Goal: Task Accomplishment & Management: Manage account settings

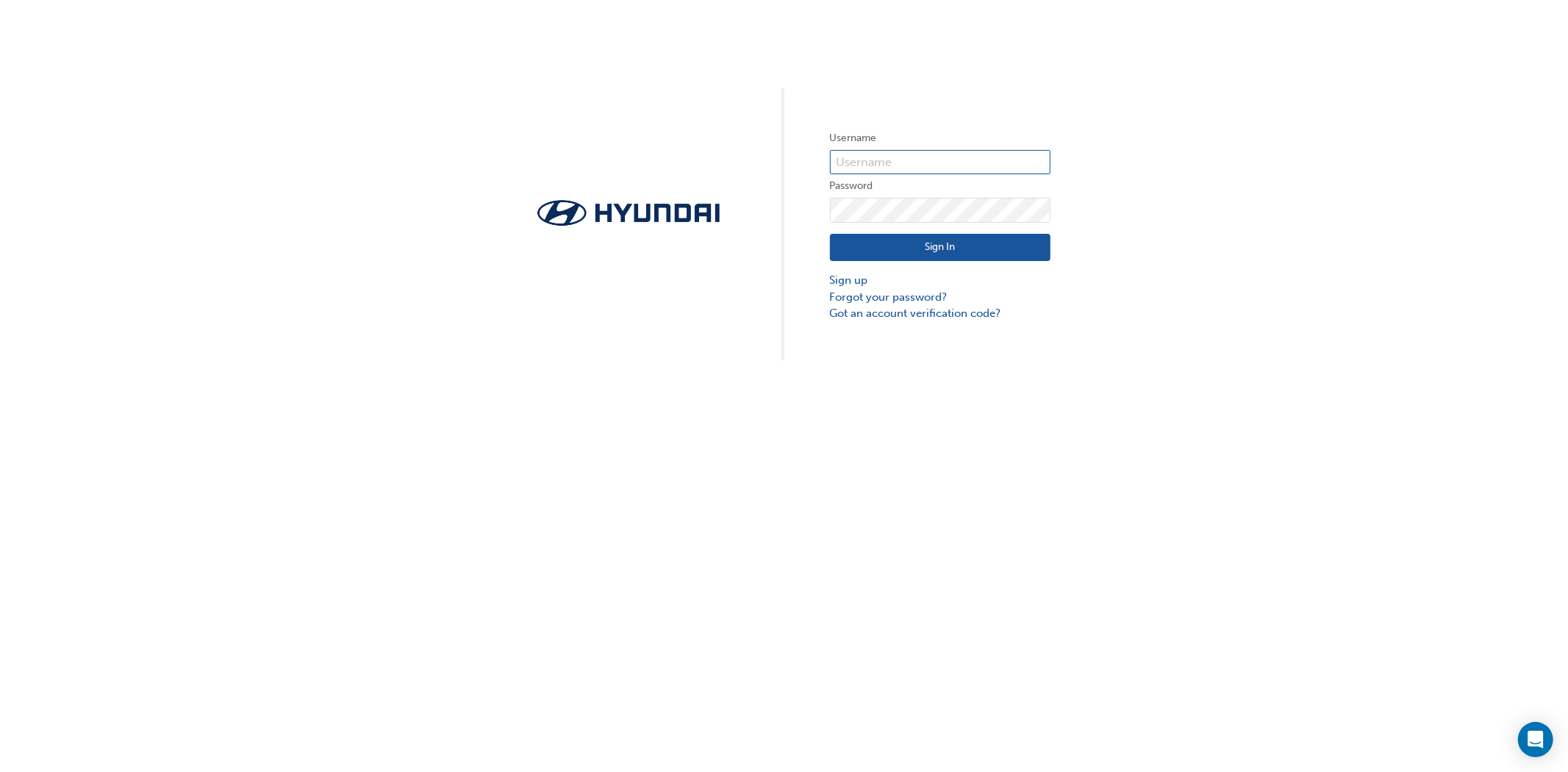
type input "[PERSON_NAME][EMAIL_ADDRESS][PERSON_NAME][DOMAIN_NAME]"
click at [920, 250] on button "Sign In" at bounding box center [940, 247] width 220 height 28
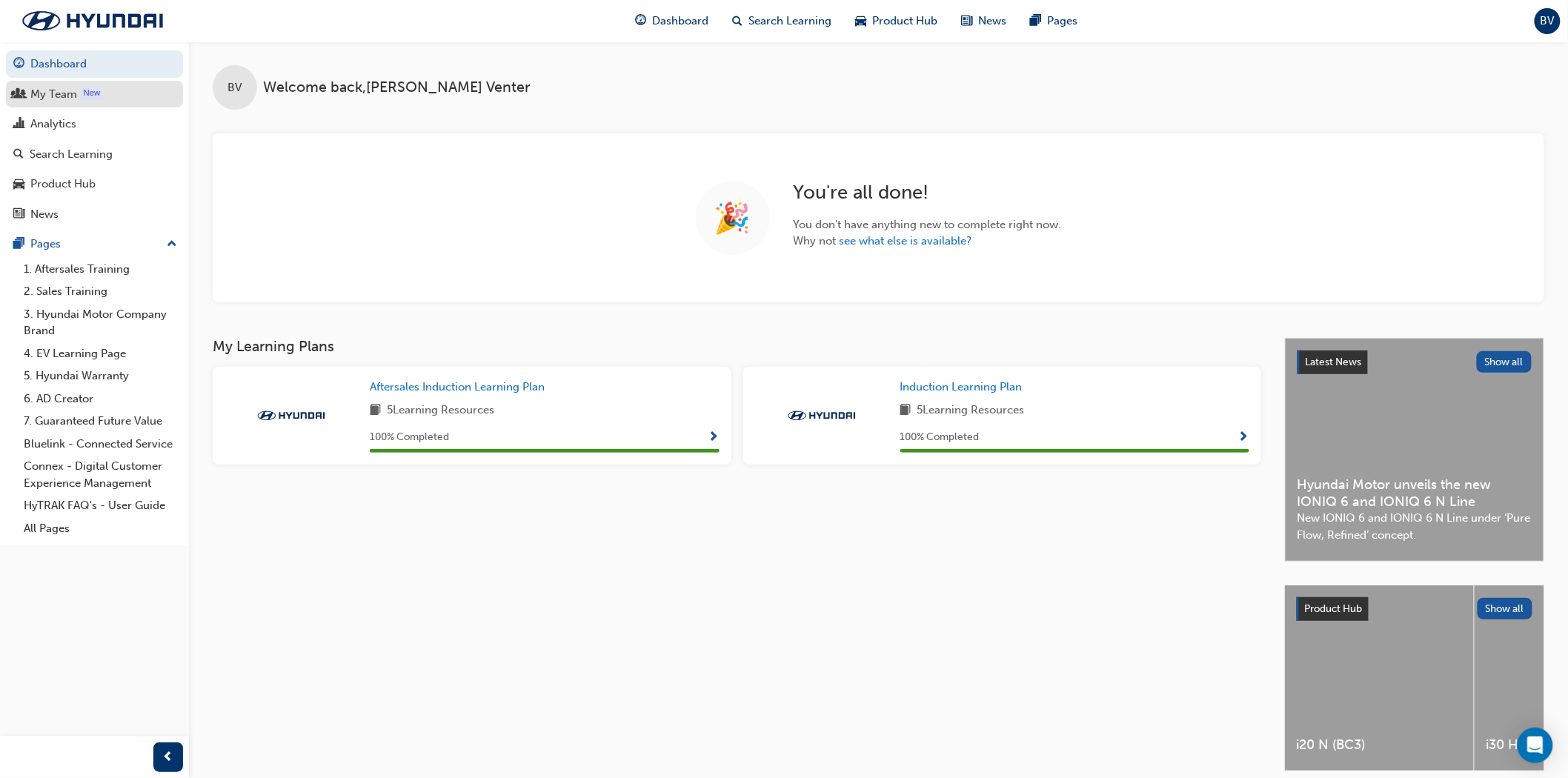
click at [61, 99] on div "My Team" at bounding box center [53, 94] width 47 height 17
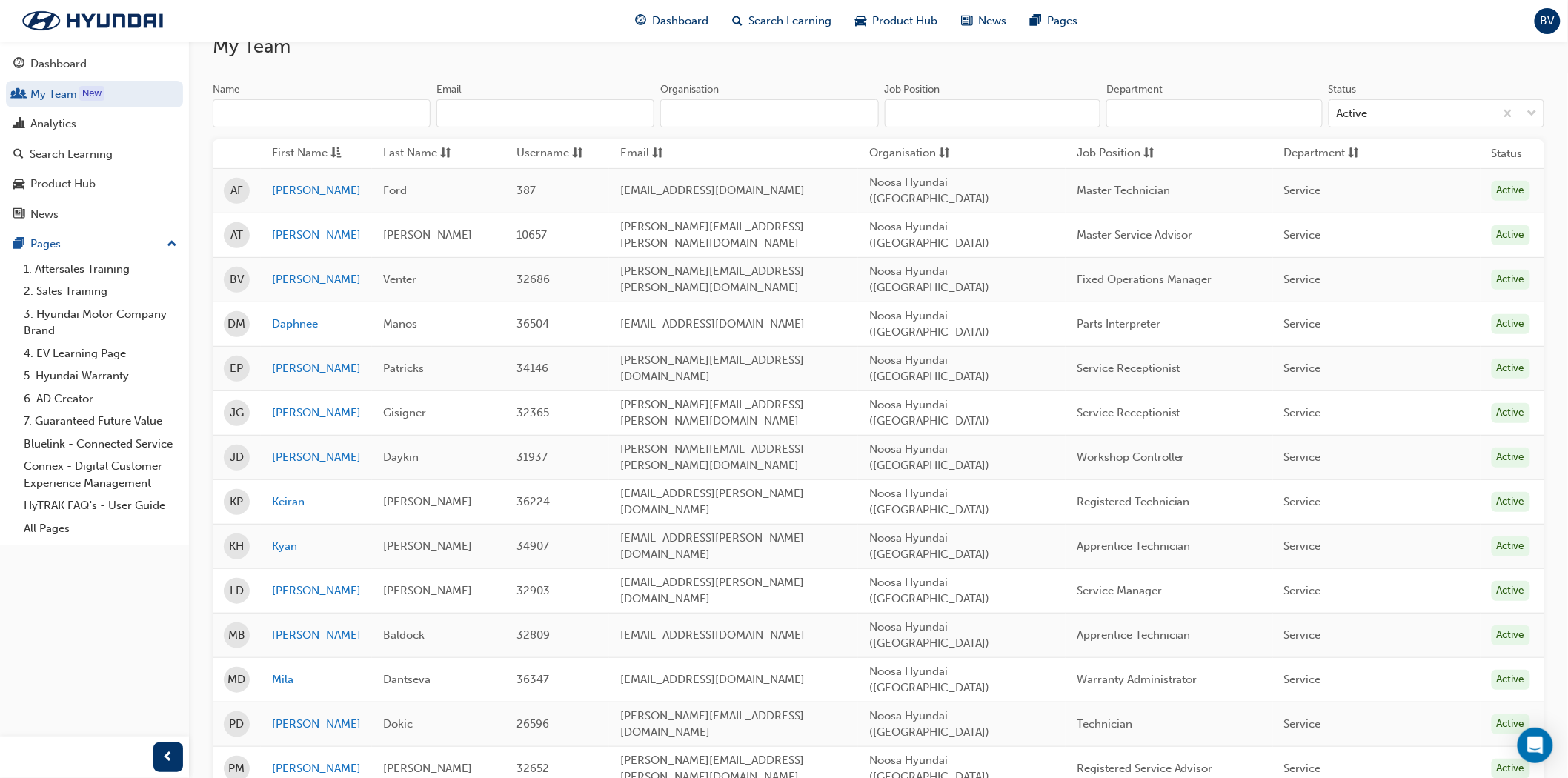
scroll to position [270, 0]
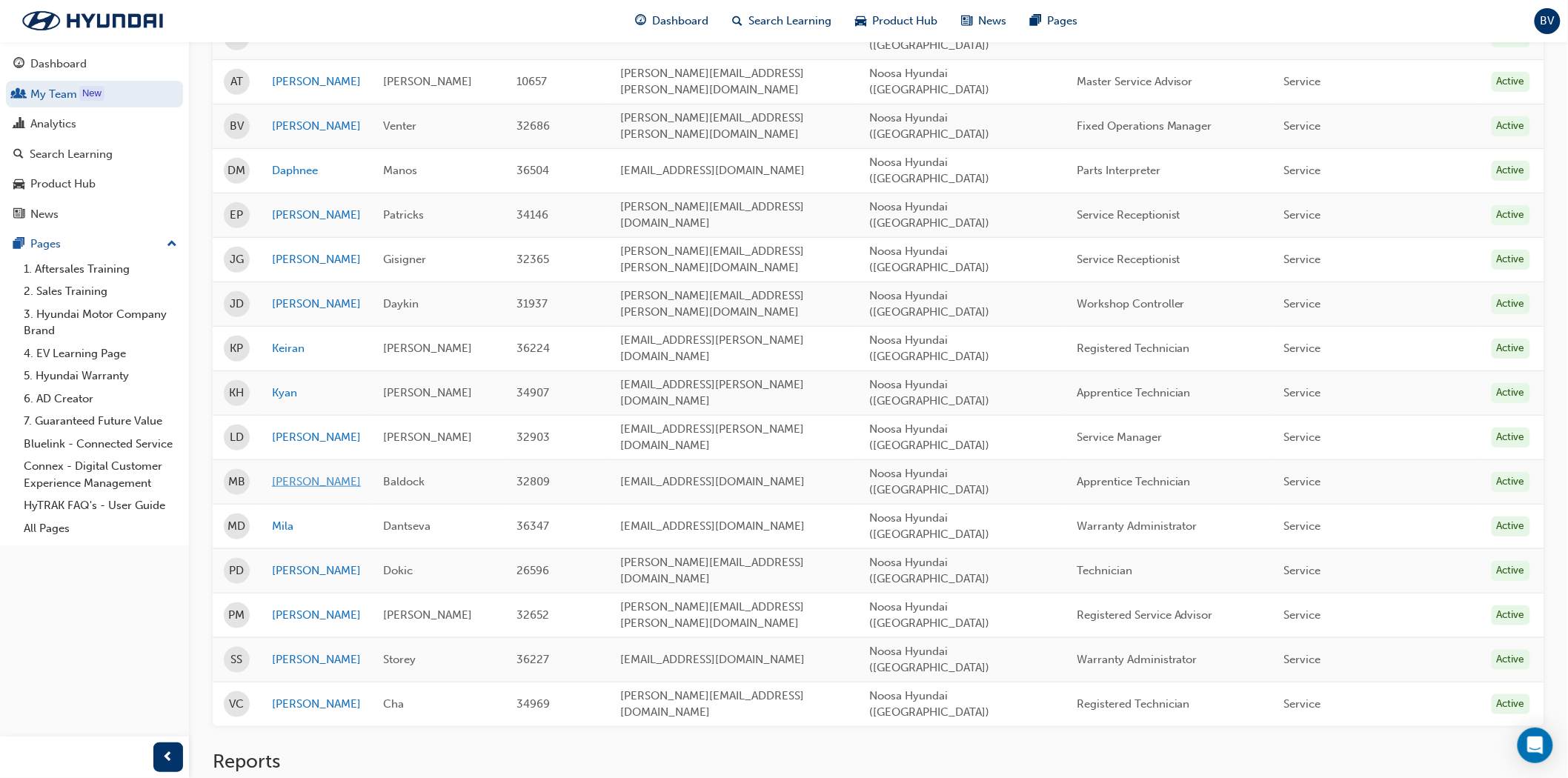
click at [296, 473] on link "[PERSON_NAME]" at bounding box center [317, 481] width 89 height 17
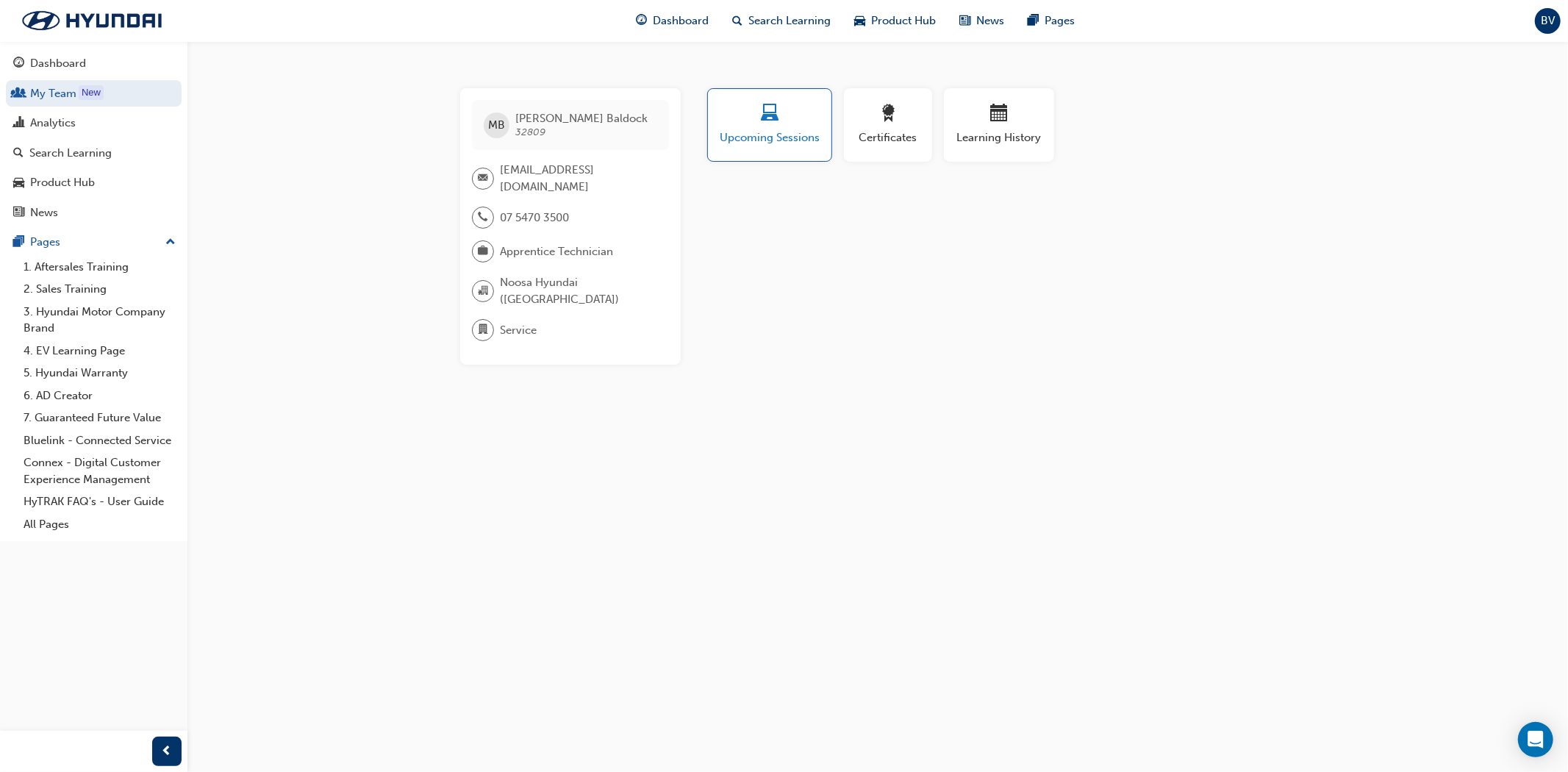
click at [787, 140] on span "Upcoming Sessions" at bounding box center [770, 137] width 101 height 17
click at [873, 129] on span "Certificates" at bounding box center [888, 137] width 66 height 17
click at [958, 122] on div "button" at bounding box center [999, 115] width 88 height 23
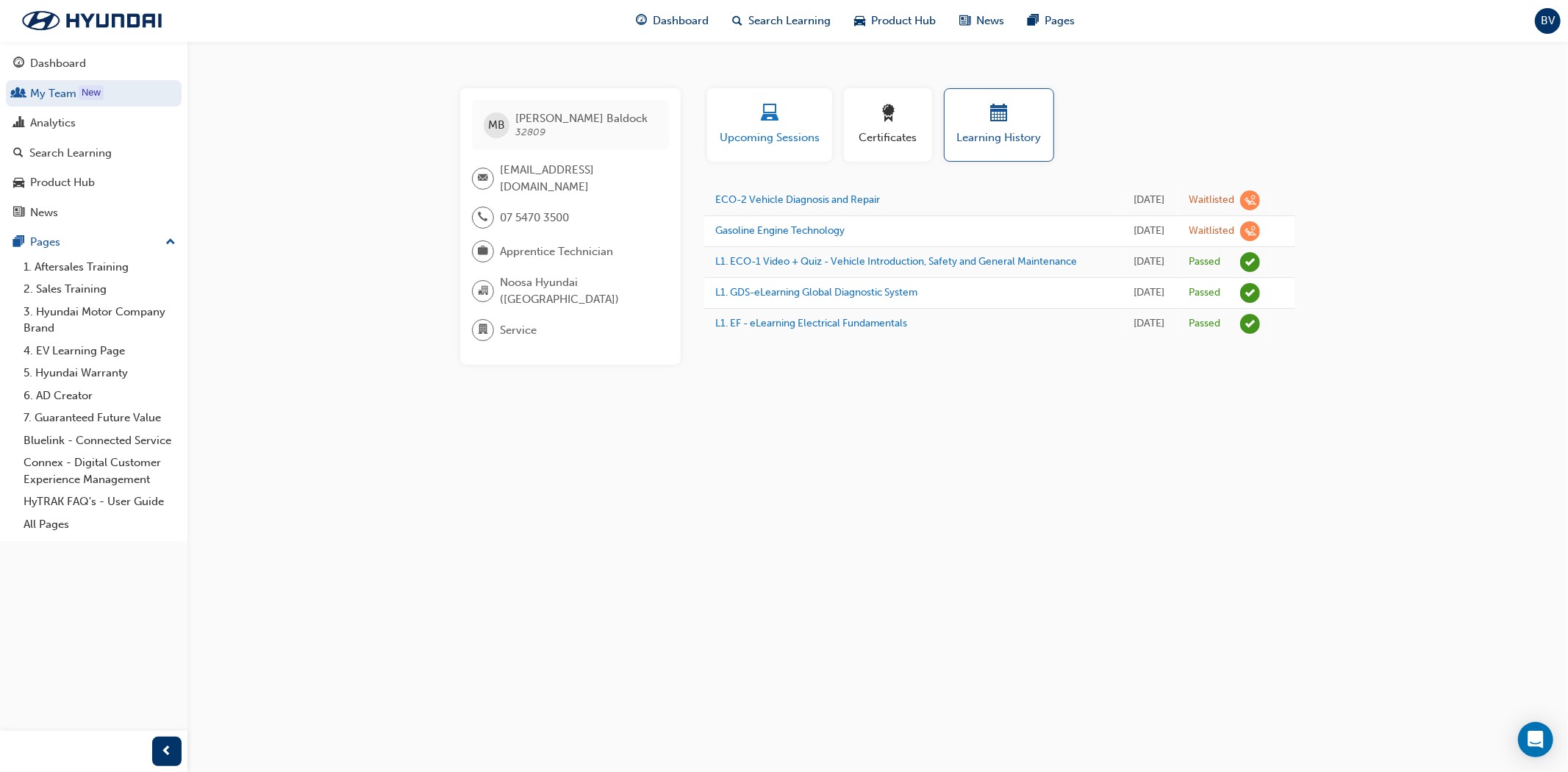
click at [786, 125] on div "button" at bounding box center [770, 115] width 103 height 23
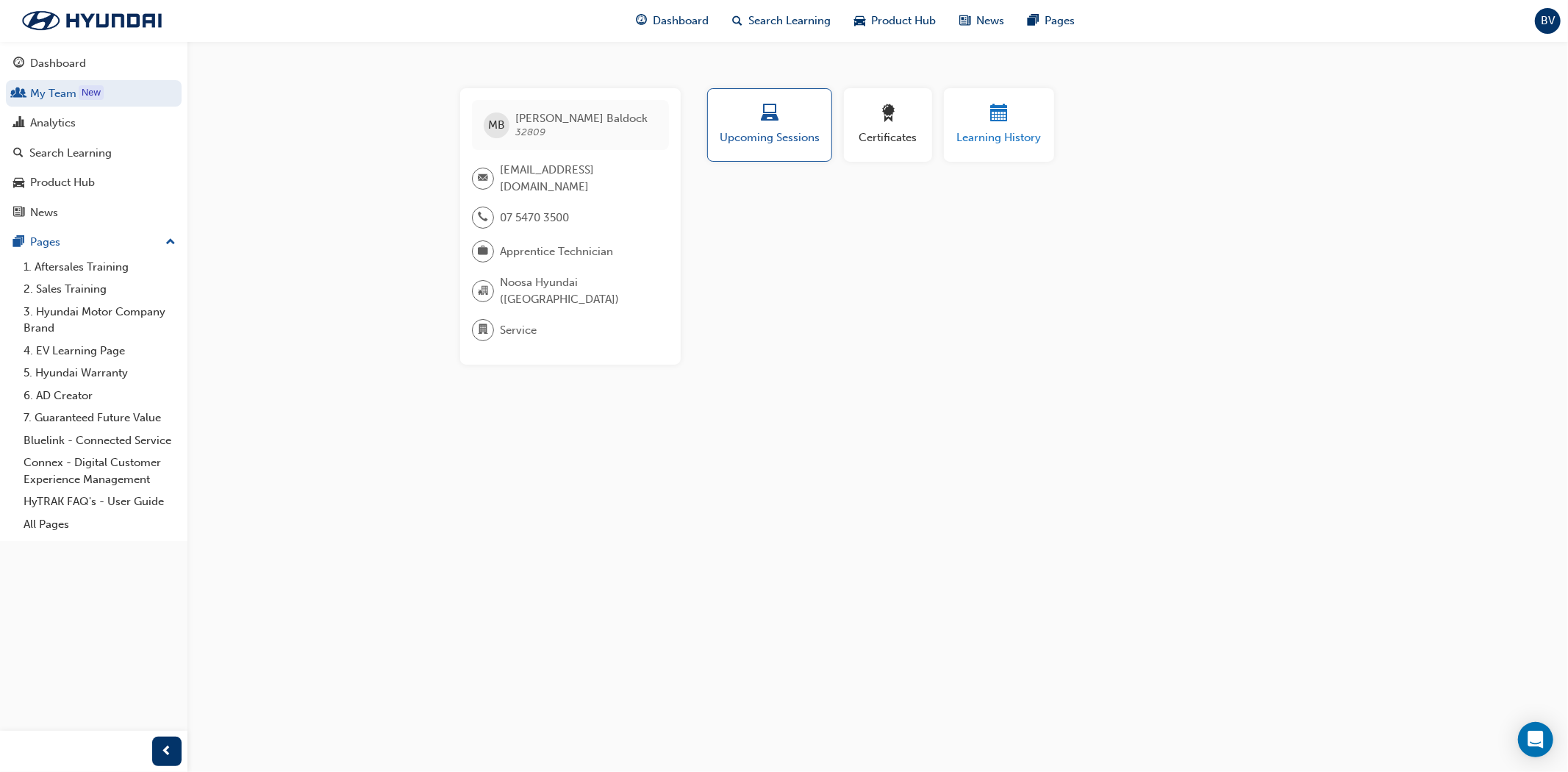
click at [1004, 127] on div "Learning History" at bounding box center [999, 125] width 88 height 42
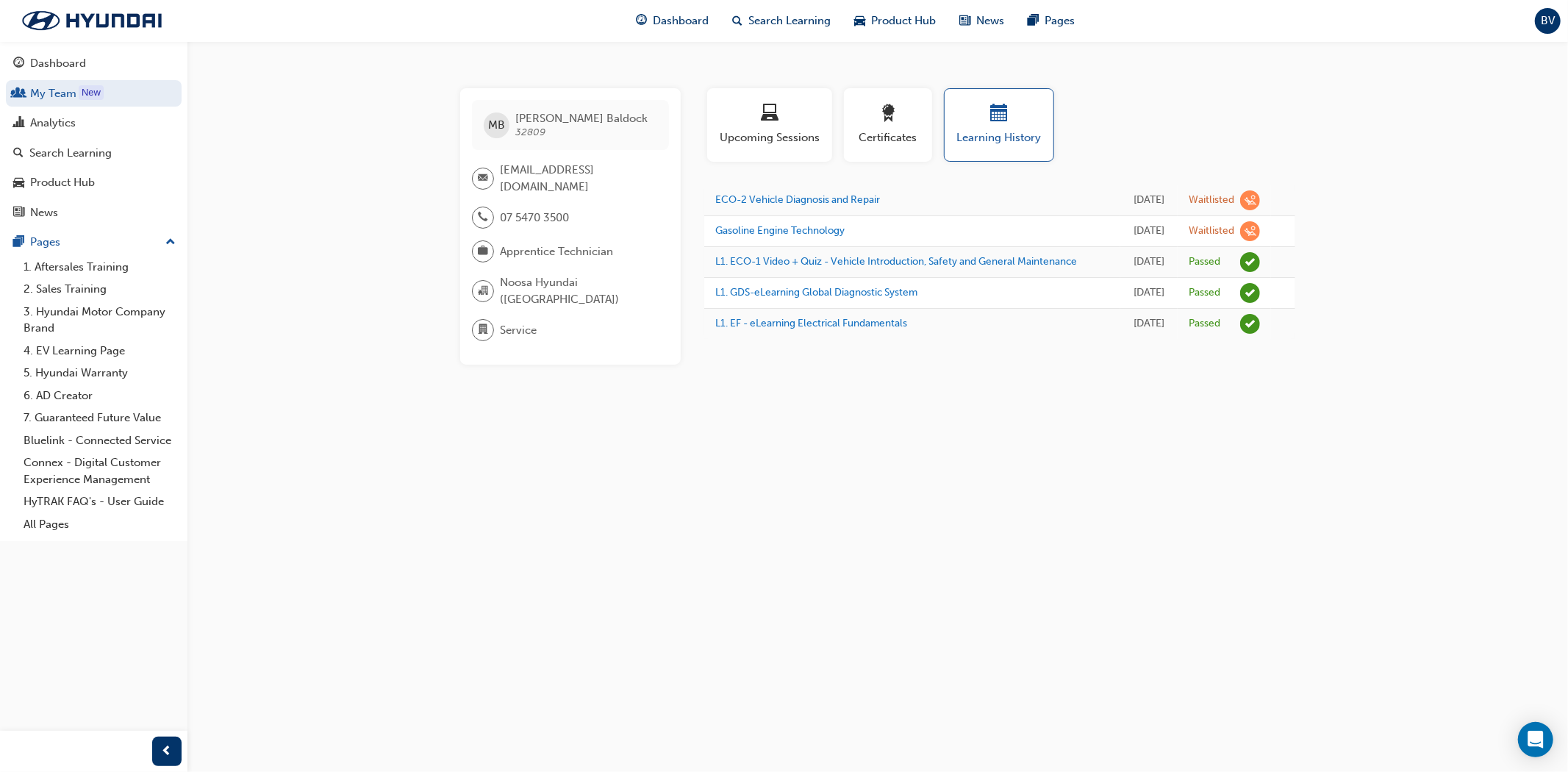
drag, startPoint x: 1255, startPoint y: 202, endPoint x: 1210, endPoint y: 215, distance: 46.8
click at [1255, 202] on span "learningRecordVerb_WAITLIST-icon" at bounding box center [1250, 200] width 20 height 20
click at [822, 206] on link "ECO-2 Vehicle Diagnosis and Repair" at bounding box center [797, 200] width 165 height 13
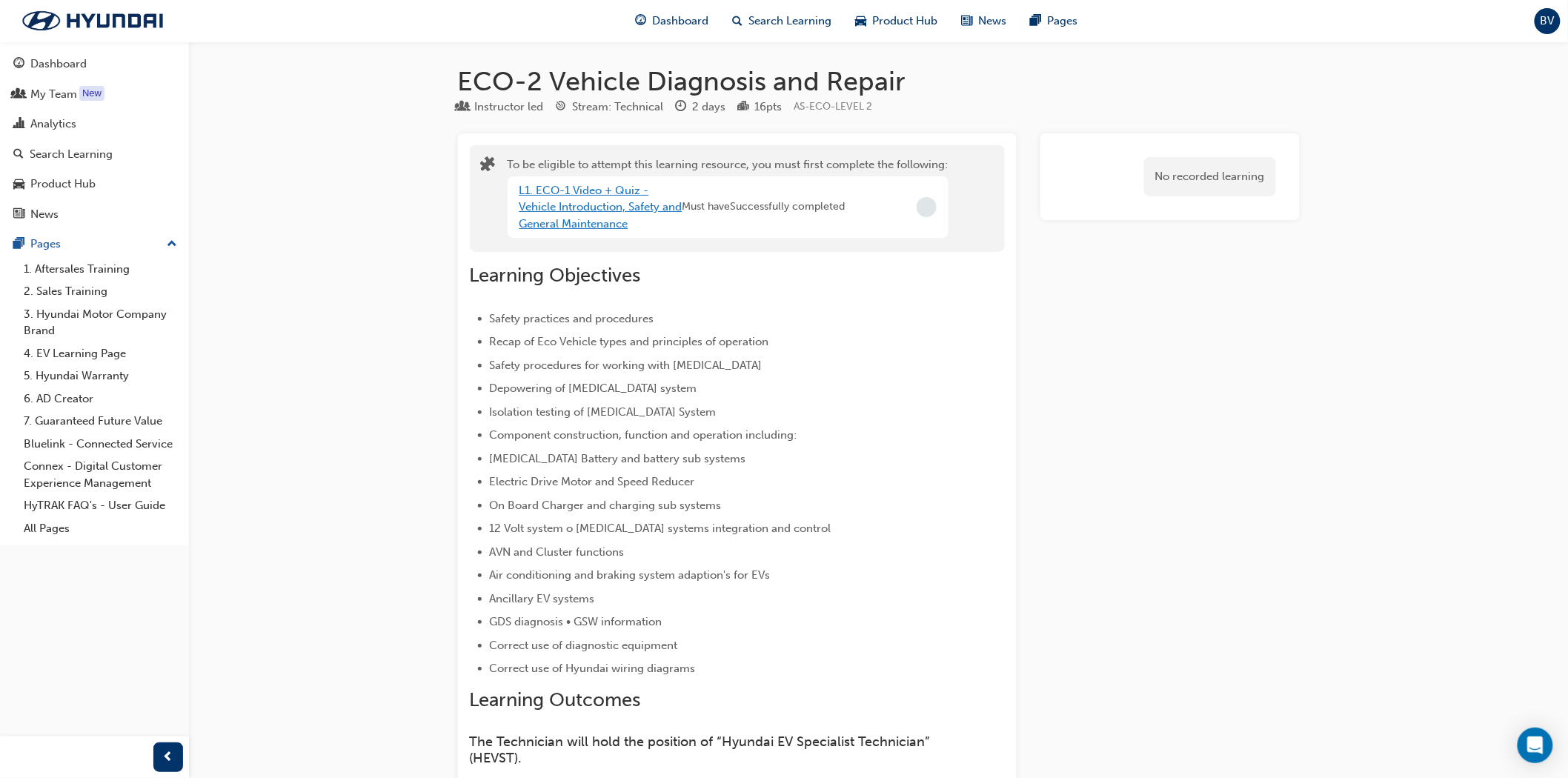
click at [587, 209] on link "L1. ECO-1 Video + Quiz - Vehicle Introduction, Safety and General Maintenance" at bounding box center [601, 207] width 163 height 47
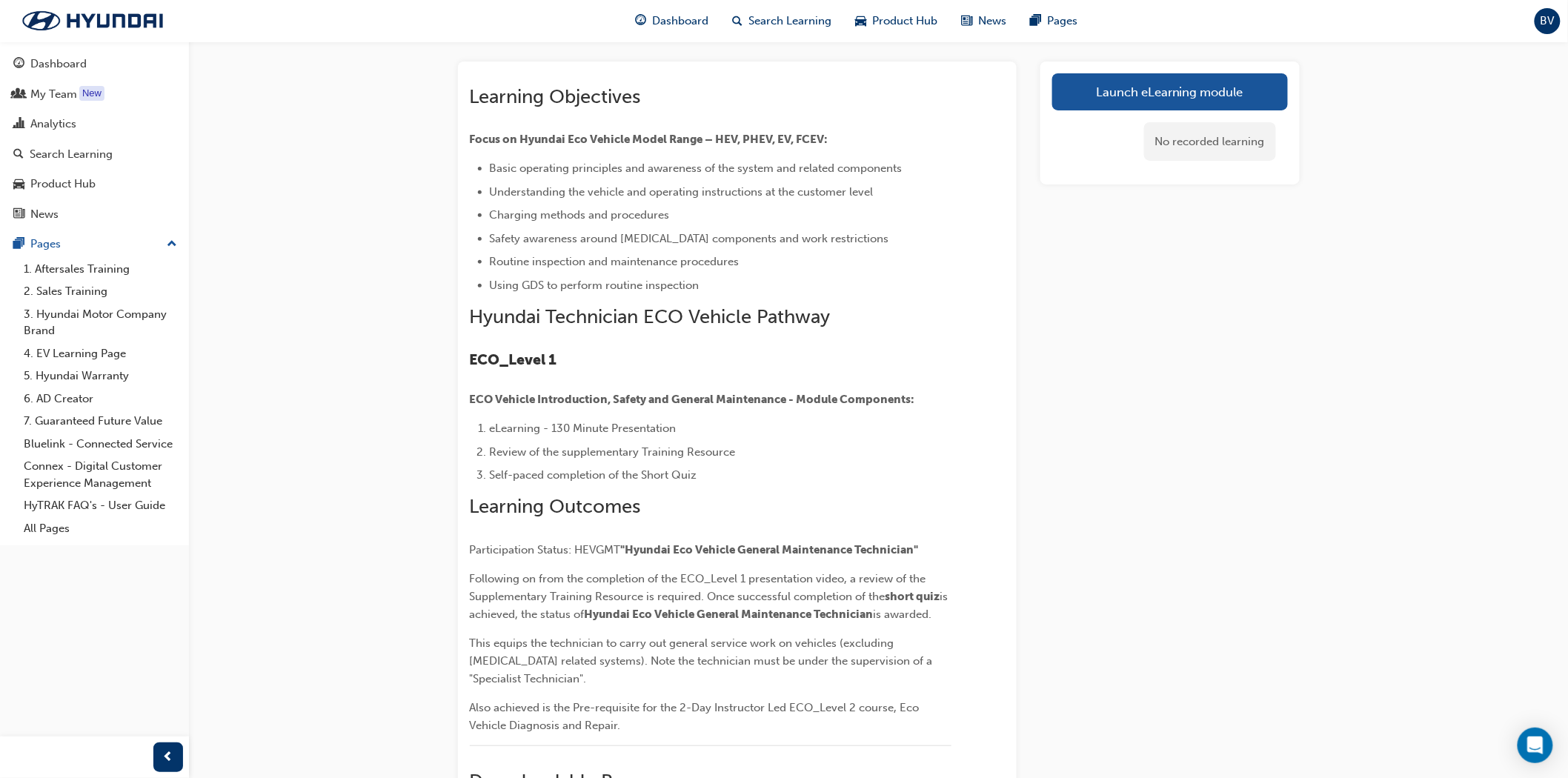
scroll to position [307, 0]
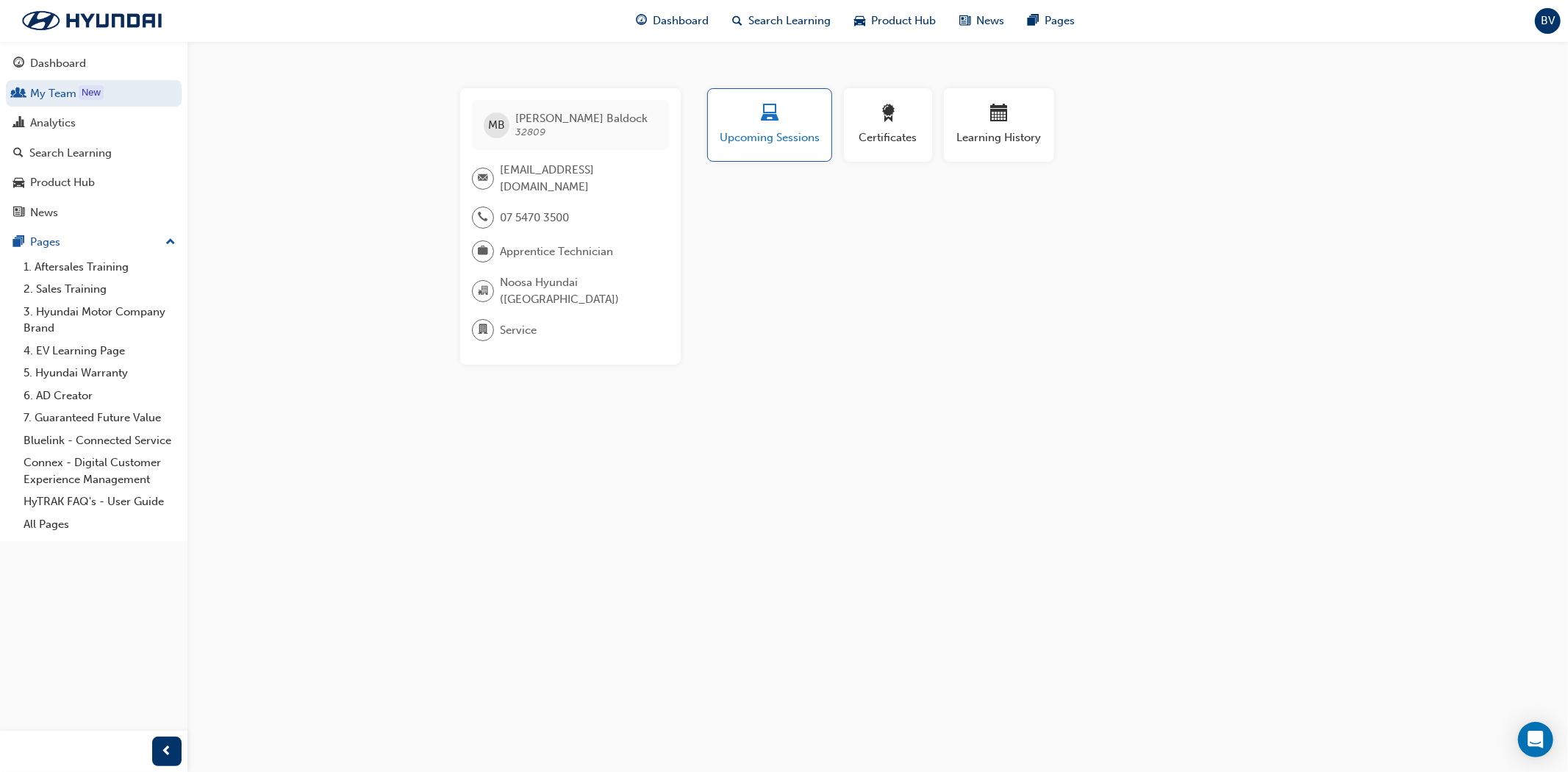
click at [775, 133] on span "Upcoming Sessions" at bounding box center [770, 137] width 101 height 17
click at [1022, 128] on div "Learning History" at bounding box center [999, 125] width 88 height 42
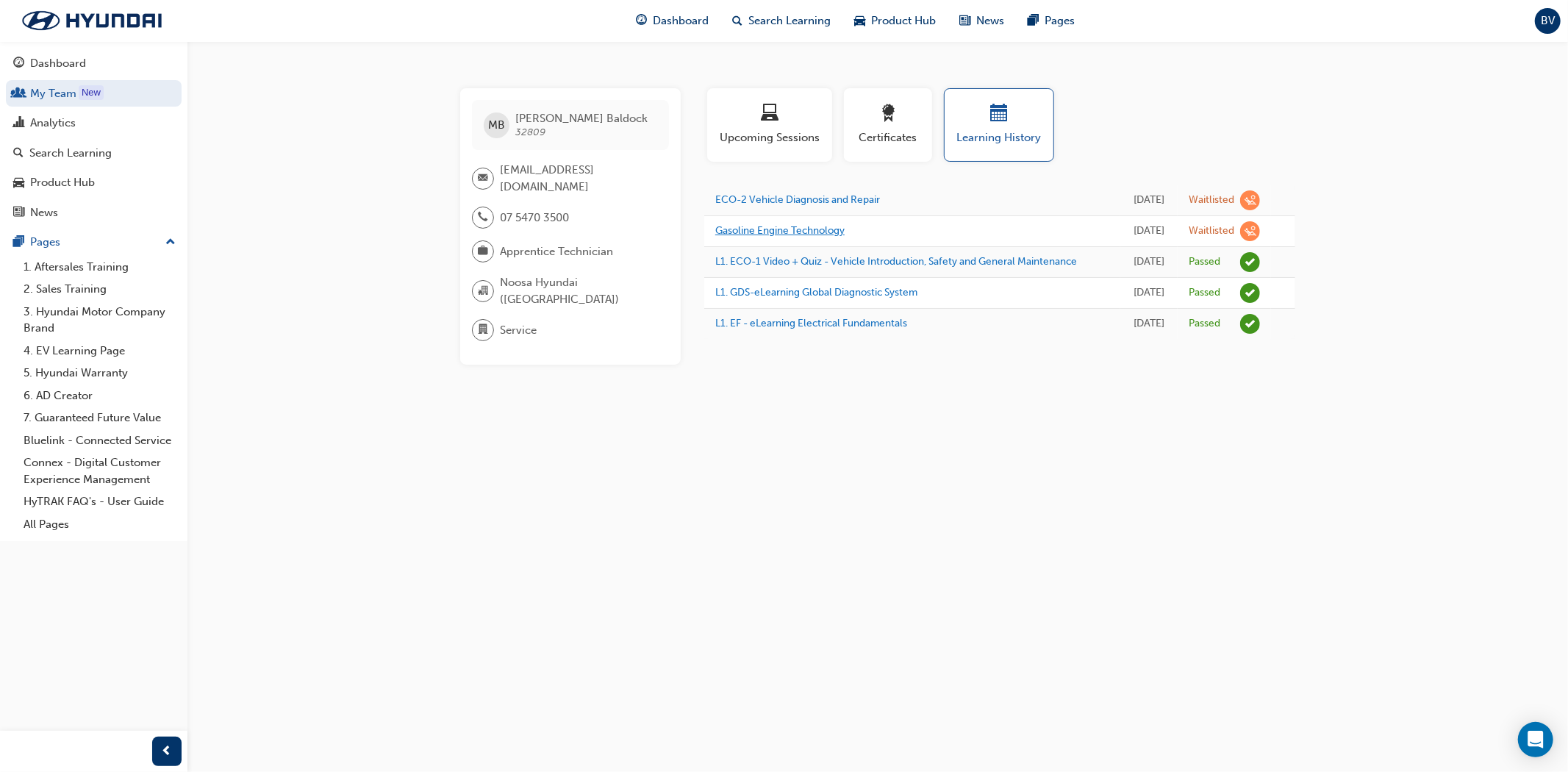
click at [790, 237] on link "Gasoline Engine Technology" at bounding box center [780, 230] width 129 height 13
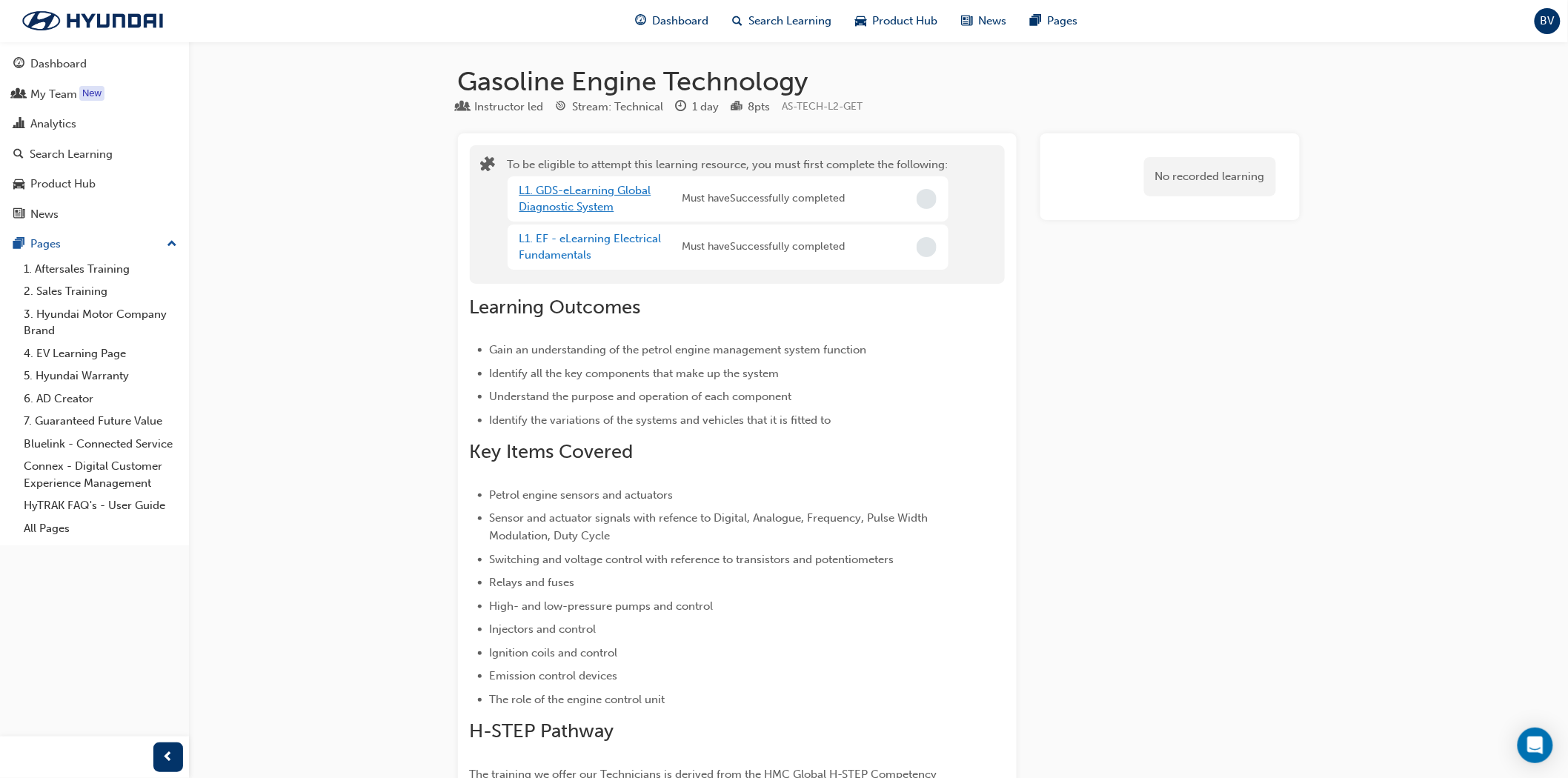
click at [586, 205] on link "L1. GDS-eLearning Global Diagnostic System" at bounding box center [586, 199] width 132 height 30
click at [551, 242] on link "L1. EF - eLearning Electrical Fundamentals" at bounding box center [591, 247] width 142 height 30
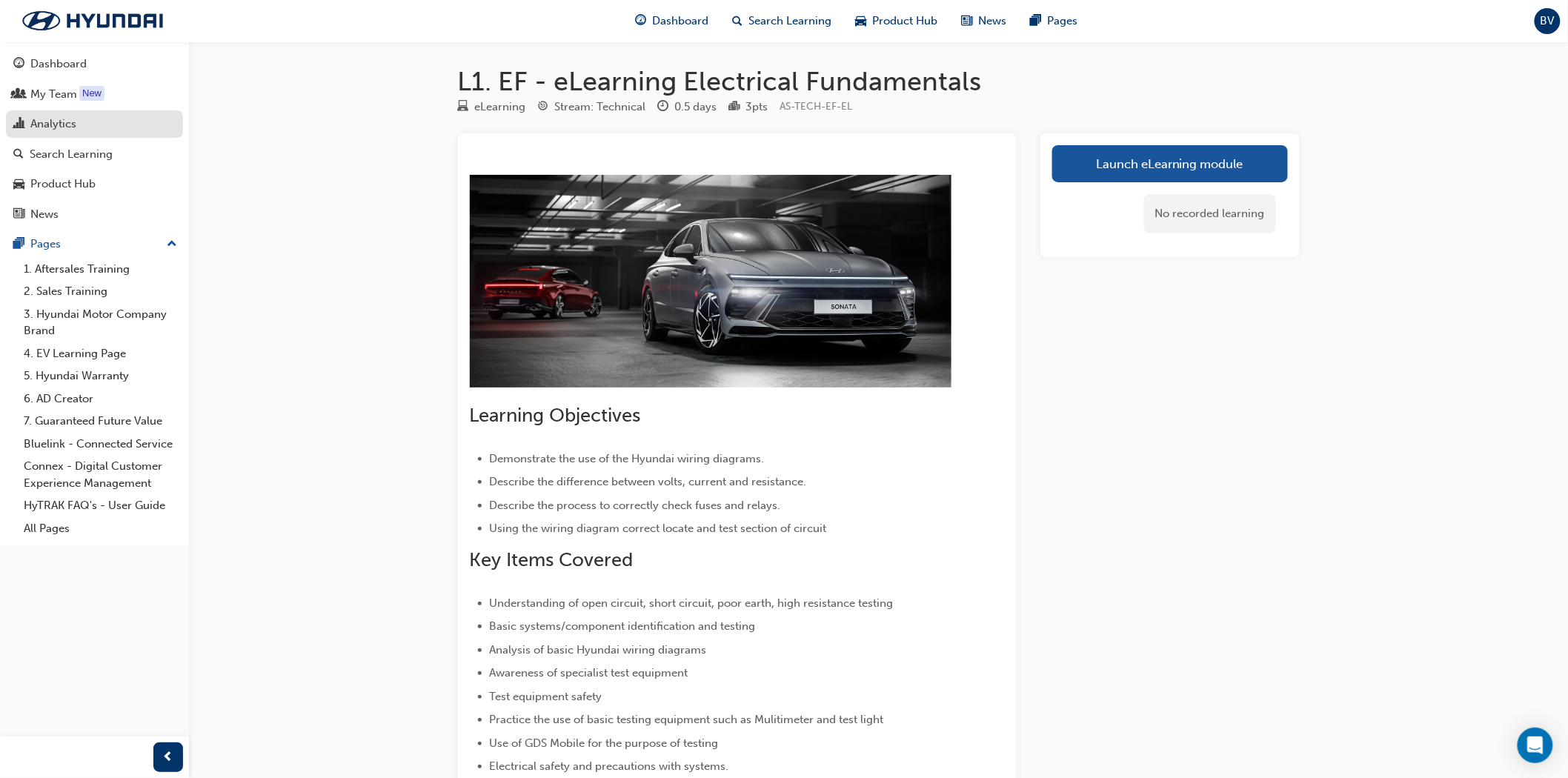
click at [62, 129] on div "Analytics" at bounding box center [53, 123] width 46 height 17
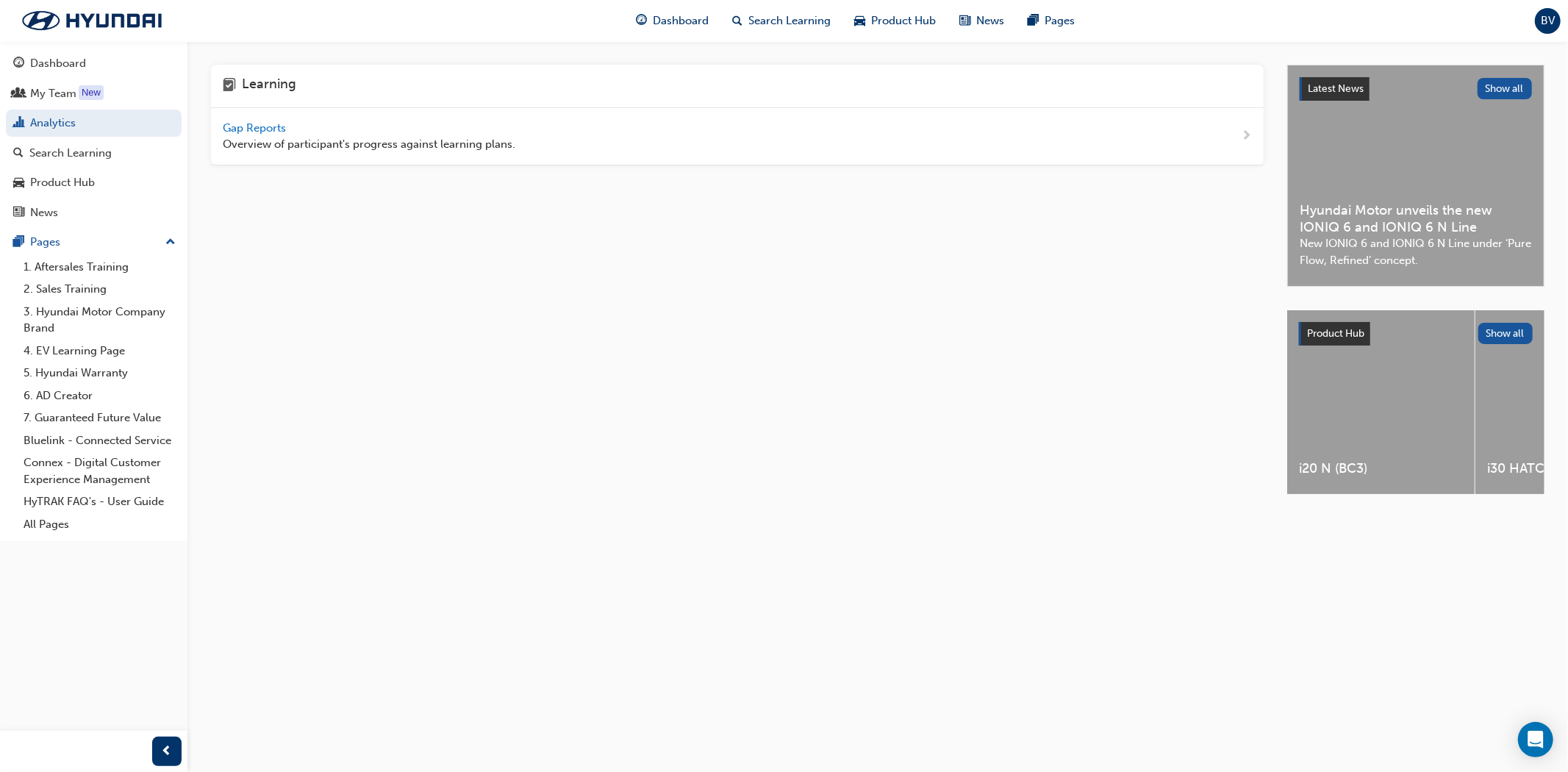
click at [261, 129] on span "Gap Reports" at bounding box center [256, 128] width 66 height 13
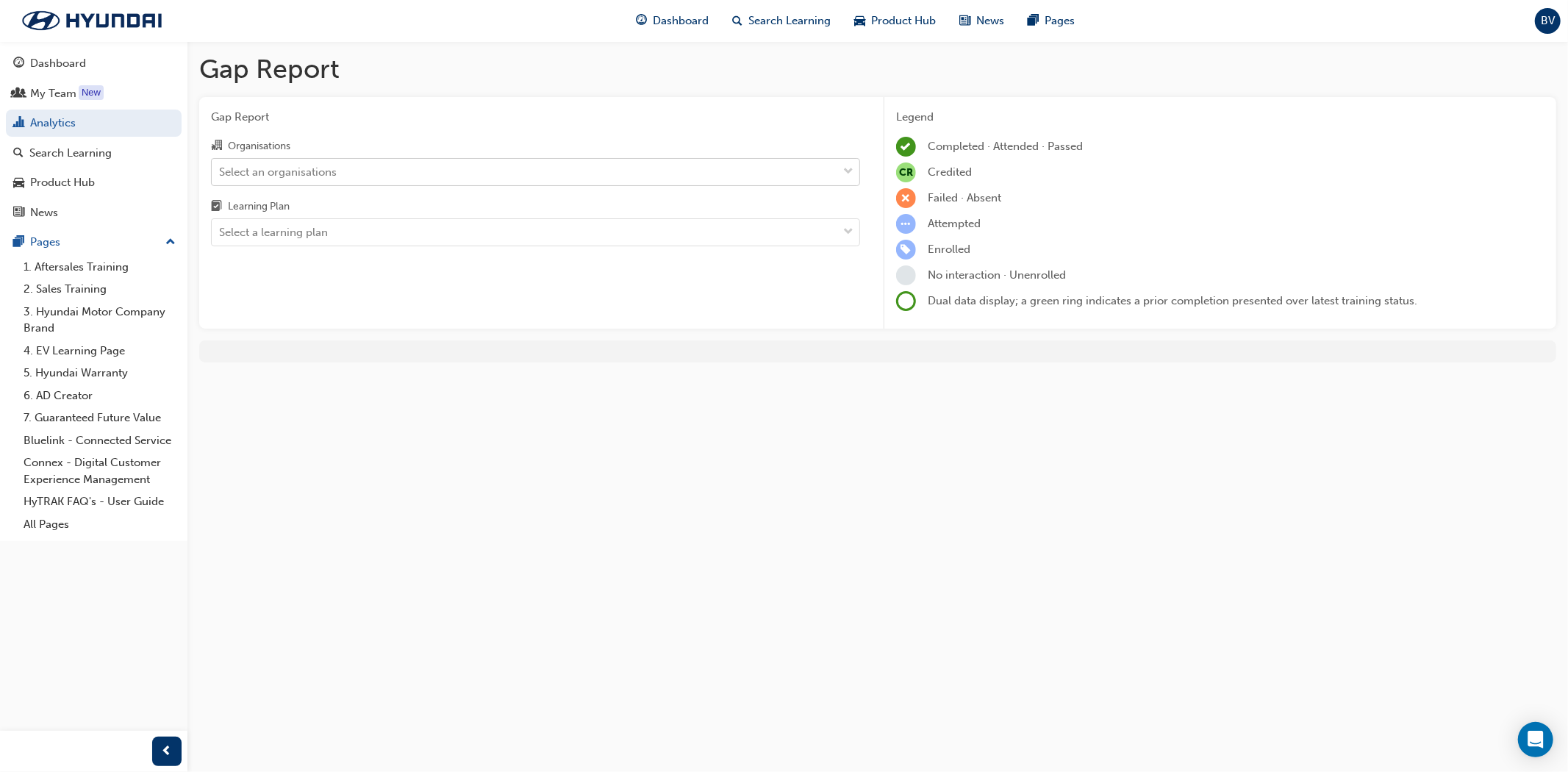
click at [317, 169] on div "Select an organisations" at bounding box center [277, 171] width 118 height 17
click at [220, 169] on input "Organisations Select an organisations" at bounding box center [219, 171] width 2 height 13
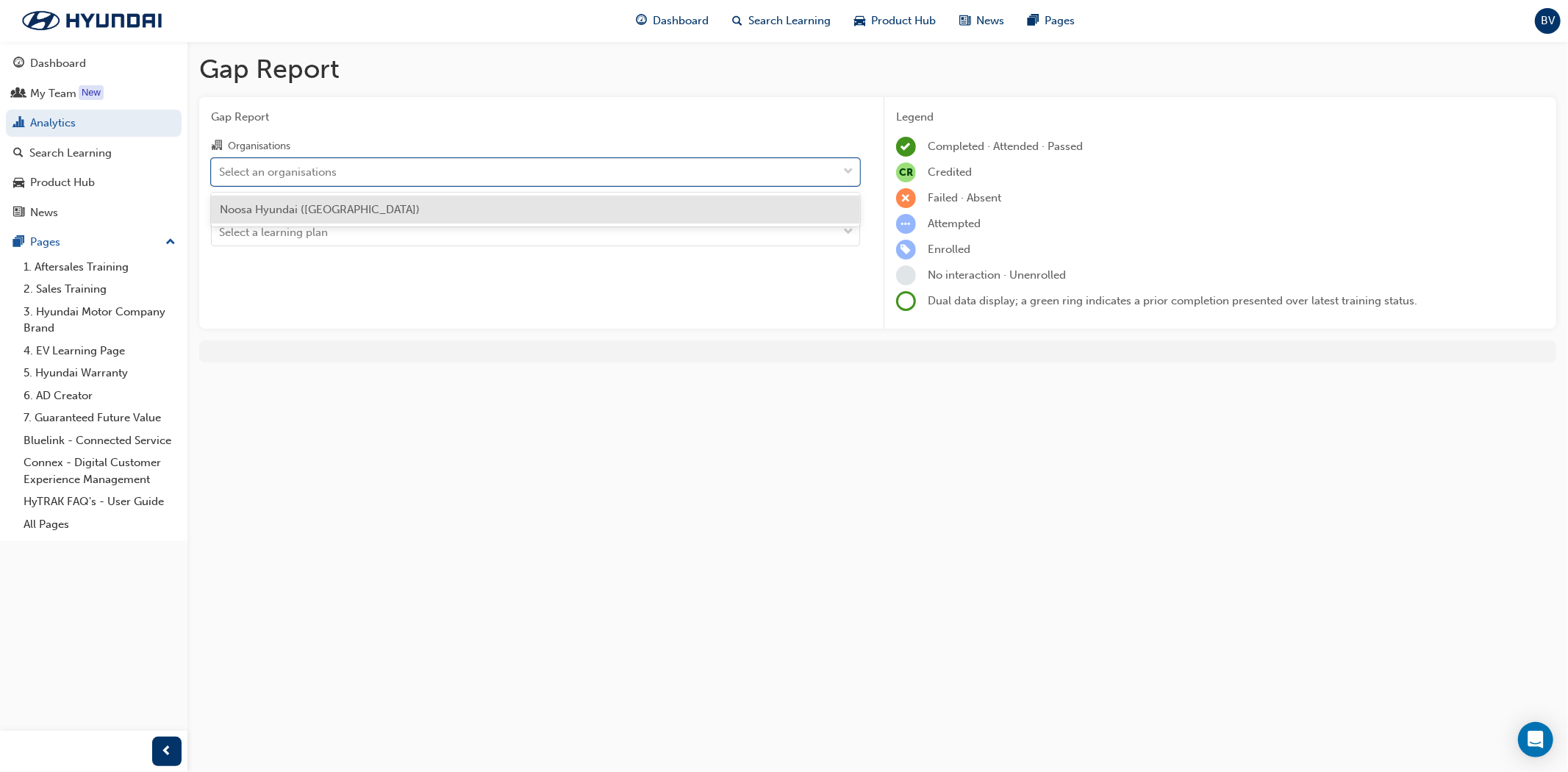
click at [312, 204] on span "Noosa Hyundai ([GEOGRAPHIC_DATA])" at bounding box center [319, 209] width 200 height 13
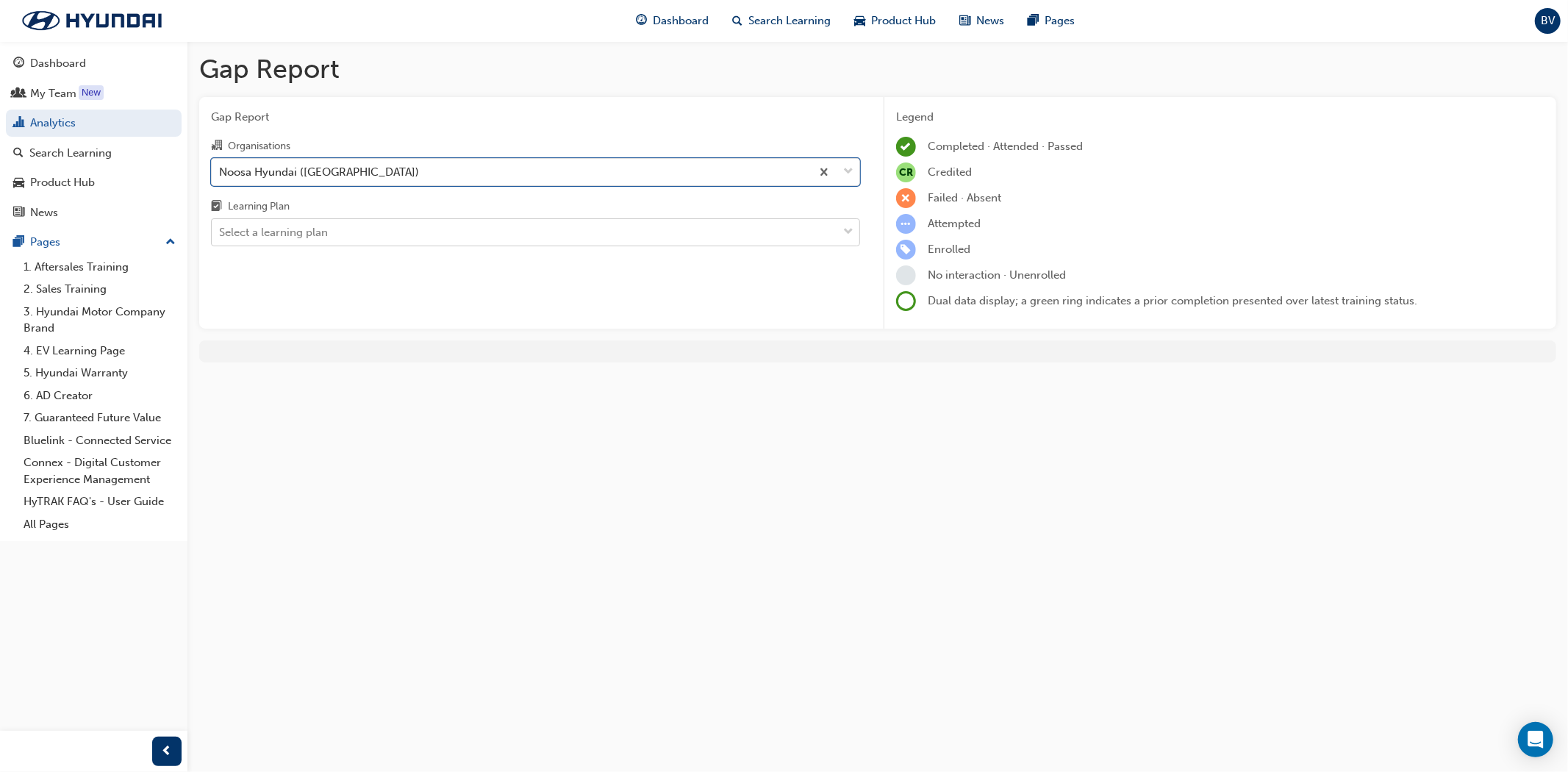
click at [304, 230] on div "Select a learning plan" at bounding box center [273, 232] width 109 height 17
click at [220, 230] on input "Learning Plan Select a learning plan" at bounding box center [219, 232] width 2 height 13
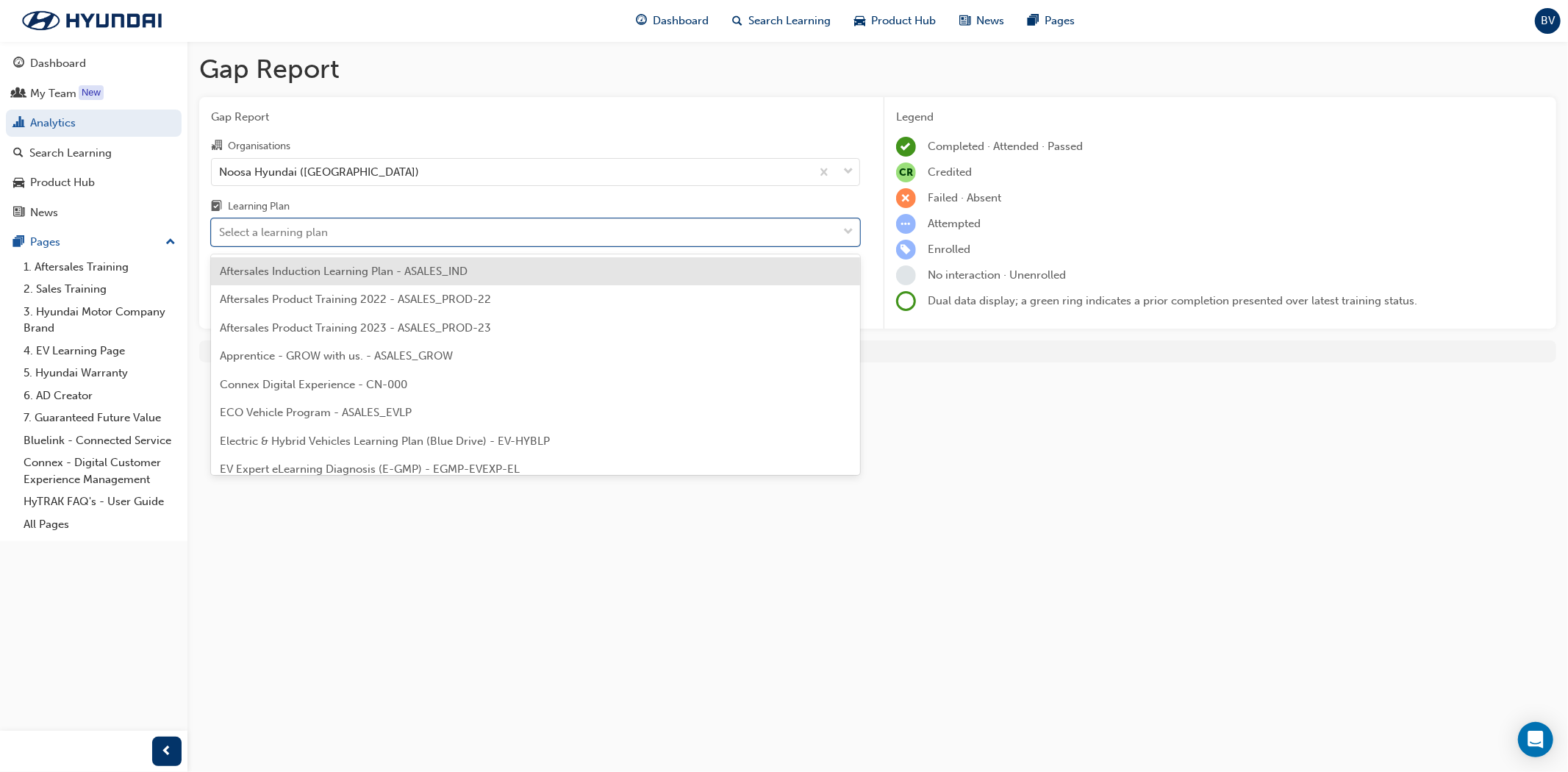
click at [288, 403] on div "ECO Vehicle Program - ASALES_EVLP" at bounding box center [535, 413] width 649 height 28
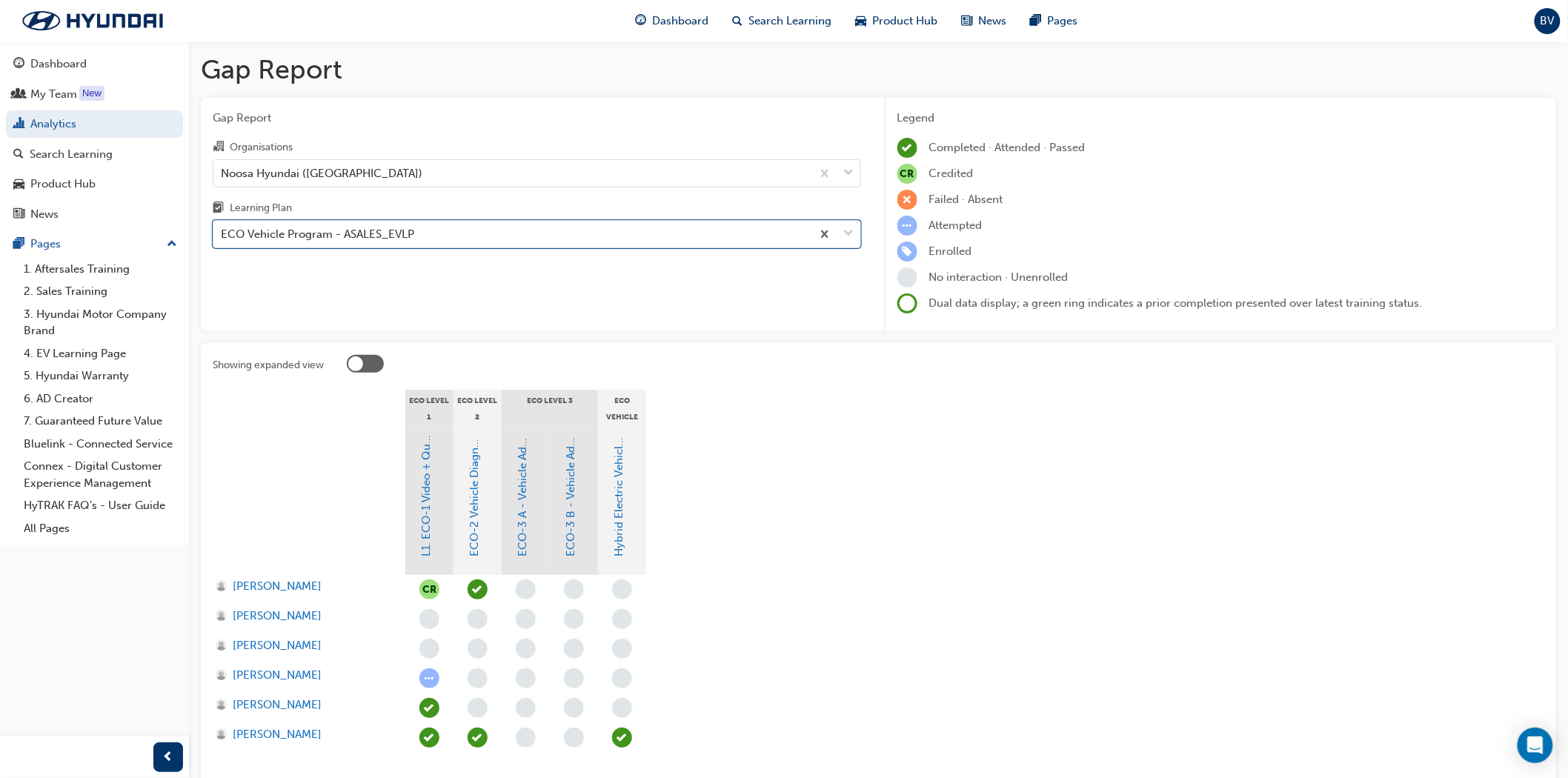
scroll to position [99, 0]
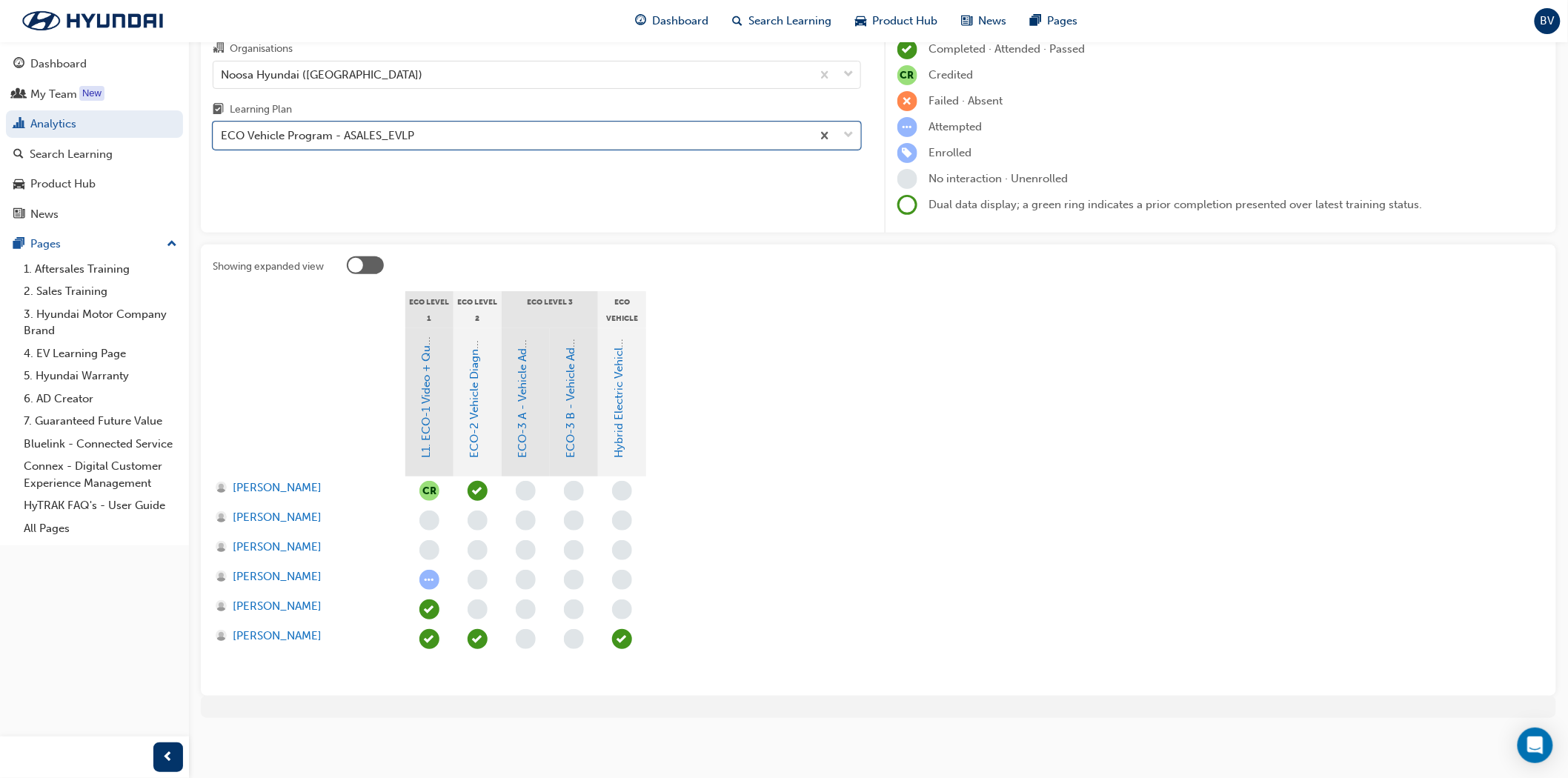
click at [361, 265] on div at bounding box center [356, 265] width 15 height 15
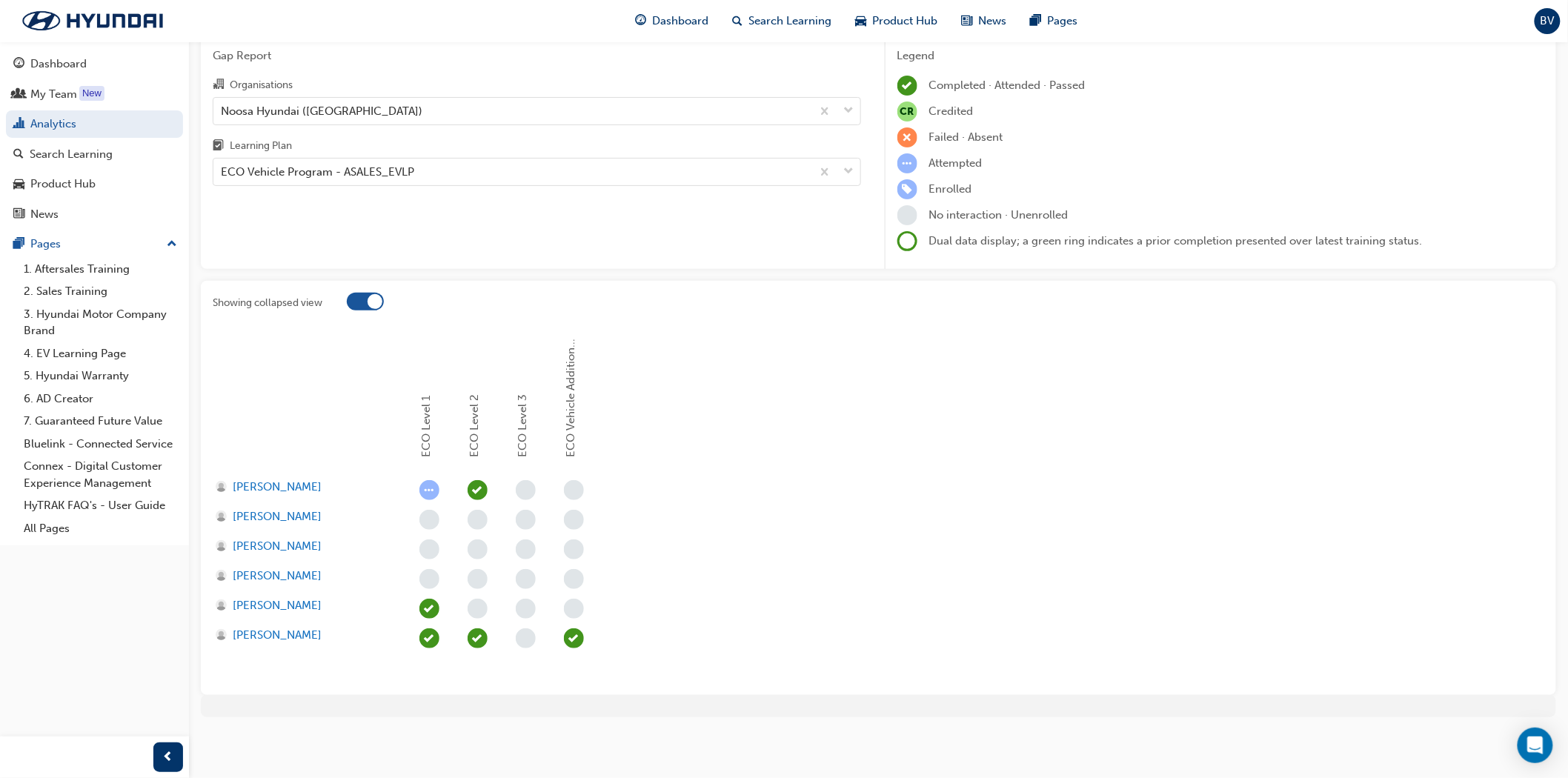
scroll to position [61, 0]
click at [372, 297] on div at bounding box center [375, 302] width 15 height 15
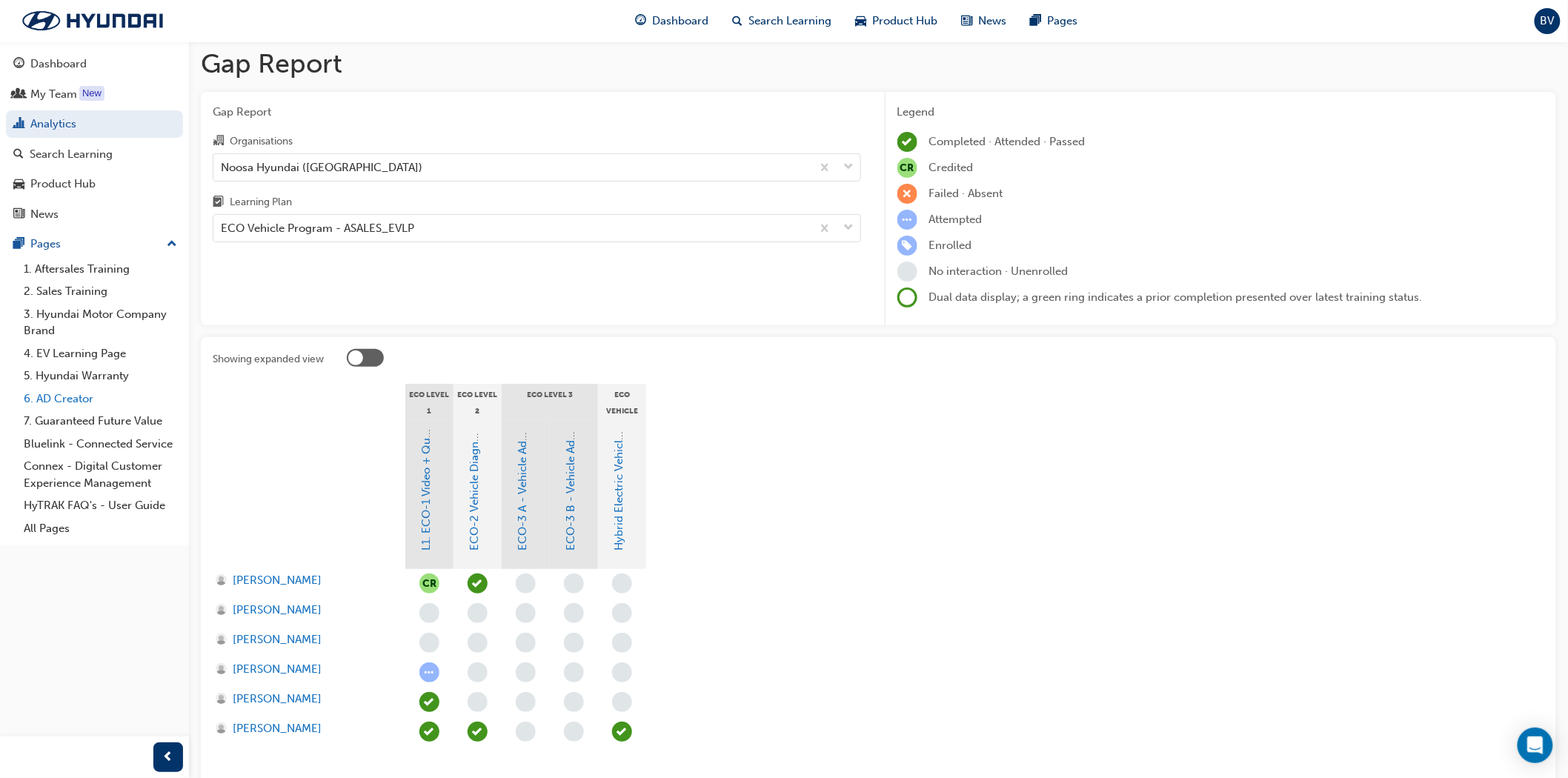
scroll to position [0, 0]
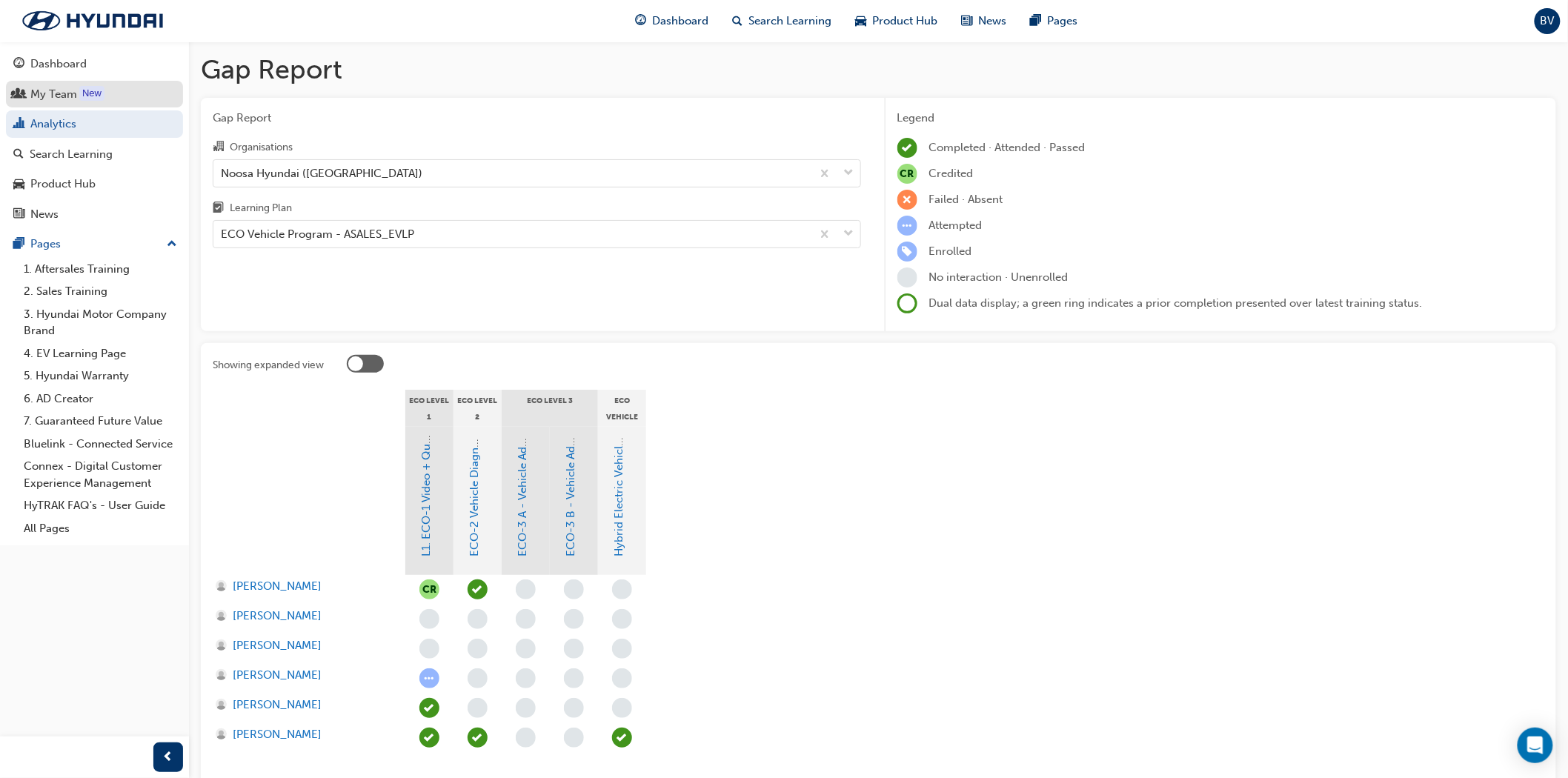
click at [69, 93] on div "My Team" at bounding box center [53, 94] width 47 height 17
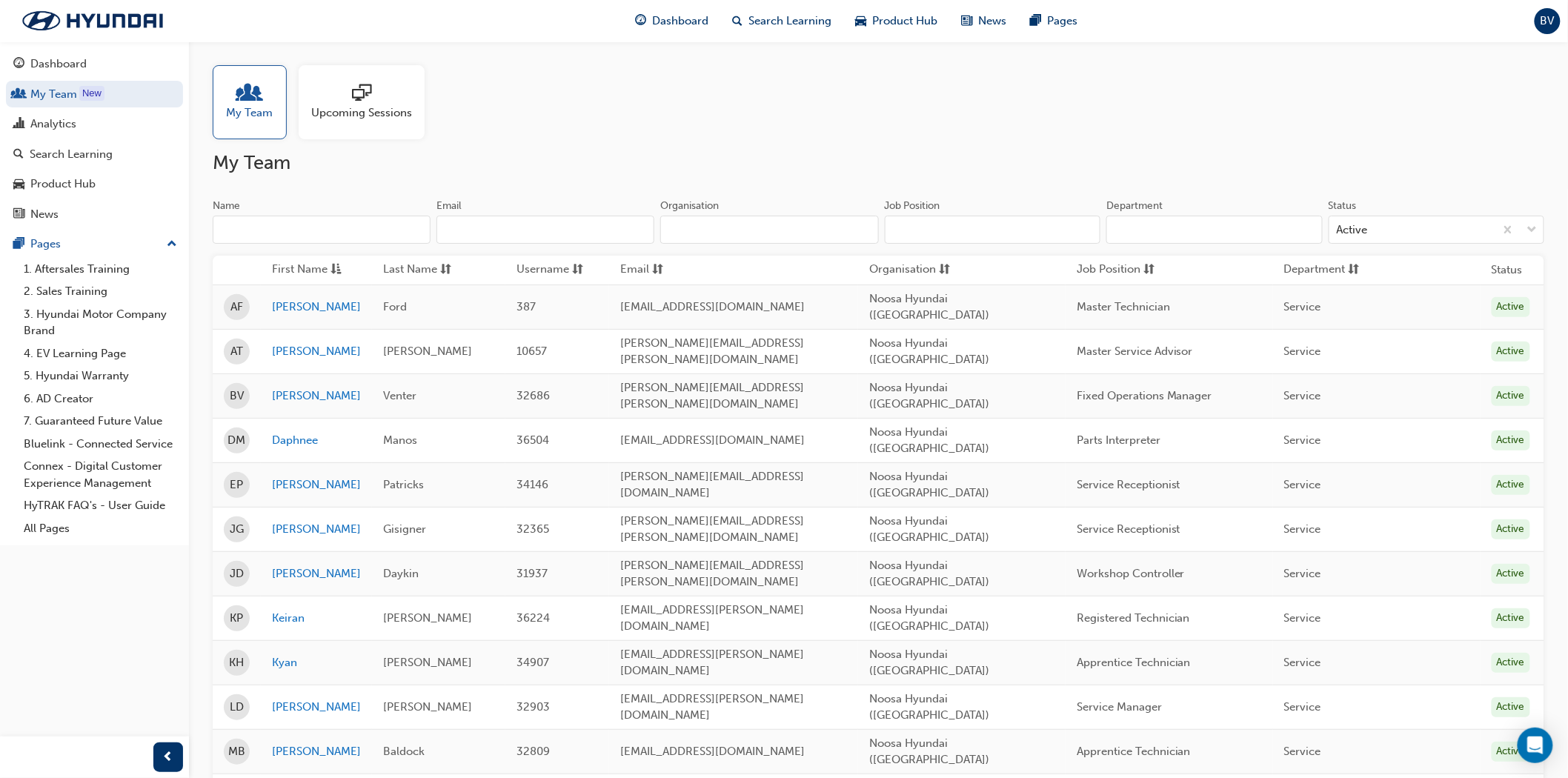
click at [334, 106] on span "Upcoming Sessions" at bounding box center [361, 112] width 101 height 17
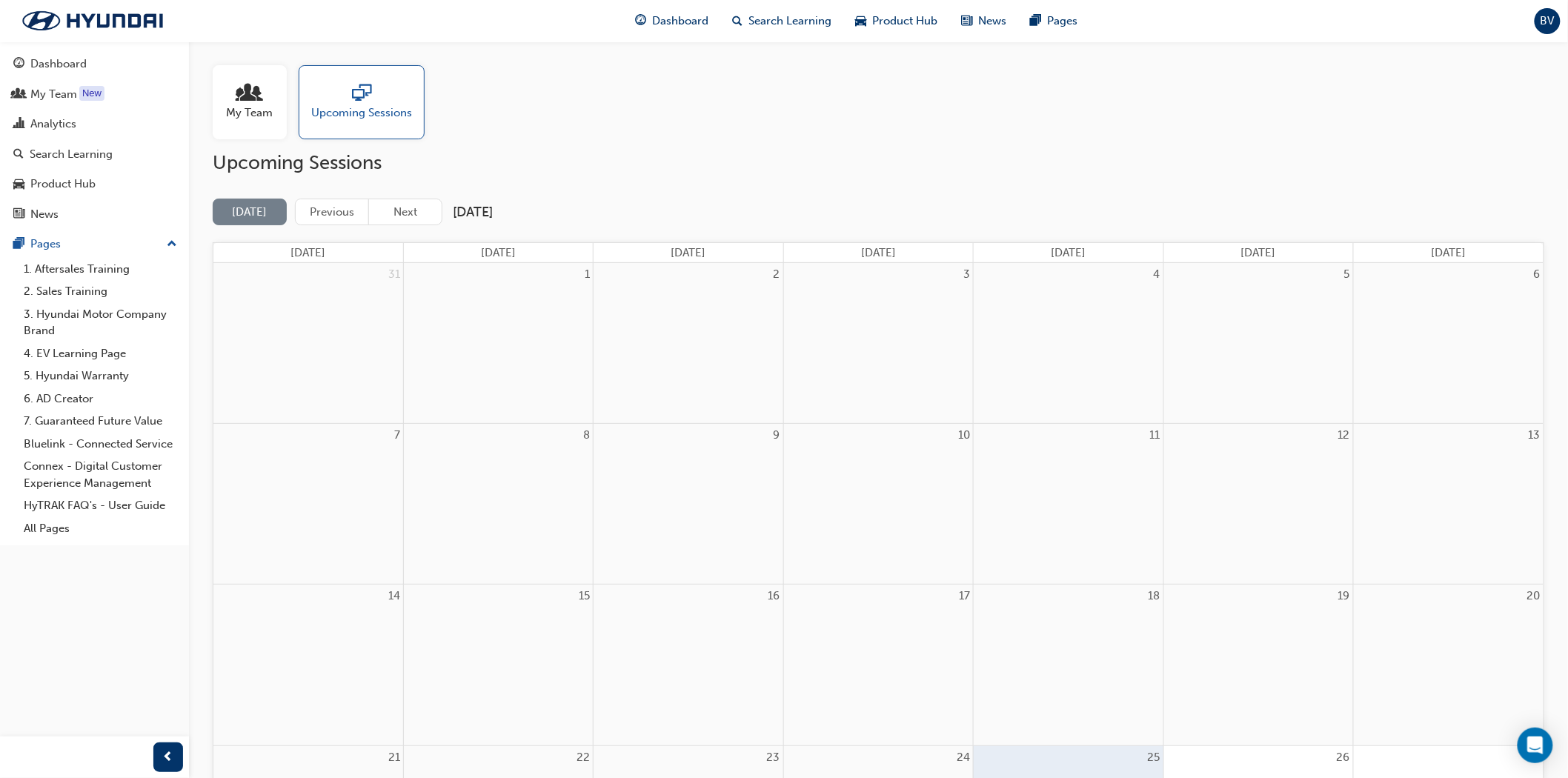
click at [493, 209] on h2 "[DATE]" at bounding box center [473, 212] width 40 height 17
click at [415, 210] on button "Next" at bounding box center [405, 212] width 74 height 27
click at [876, 334] on div "1" at bounding box center [878, 343] width 189 height 159
click at [1023, 291] on div at bounding box center [1067, 298] width 189 height 22
click at [929, 297] on div at bounding box center [878, 298] width 189 height 22
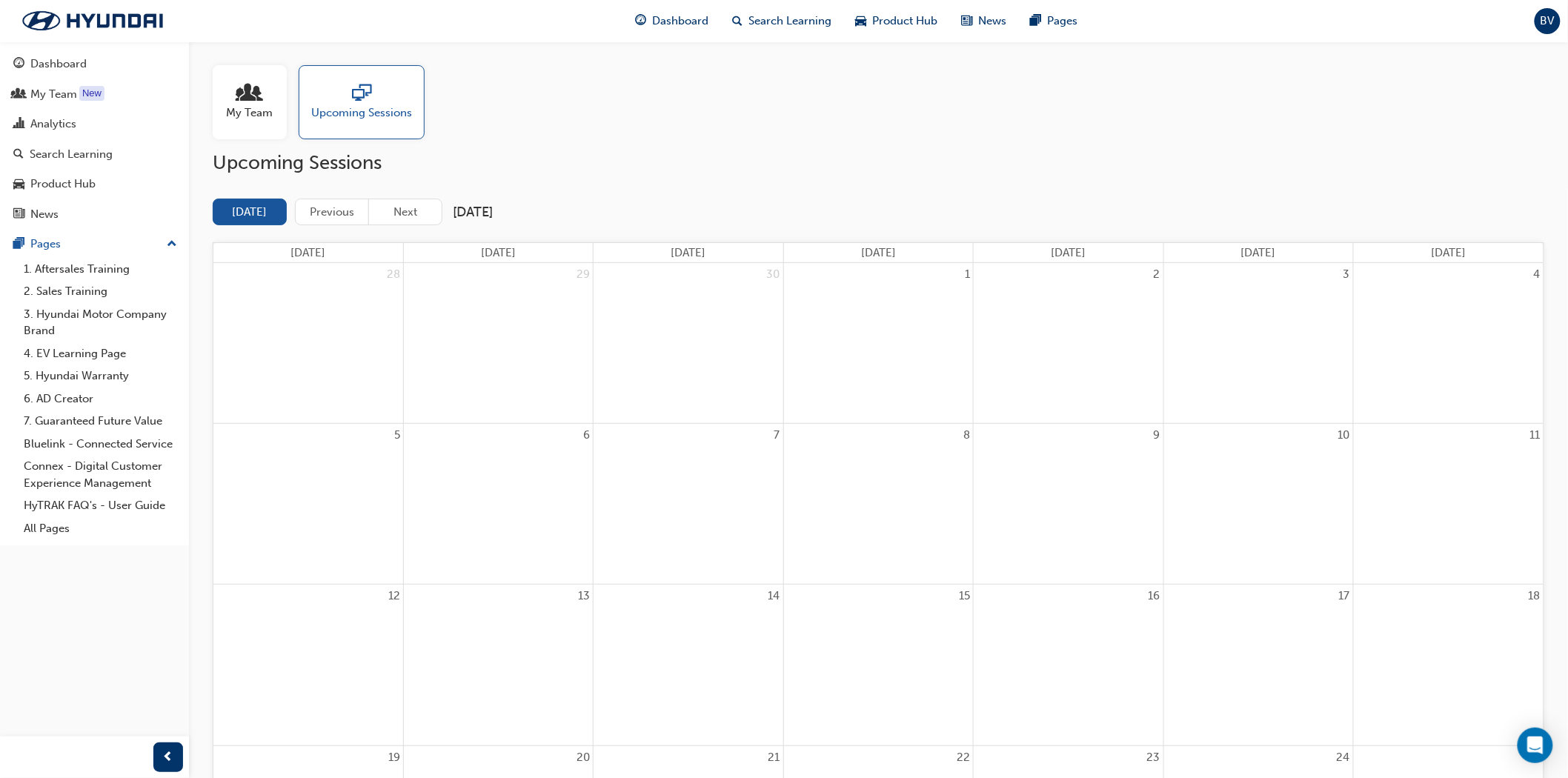
click at [922, 276] on div "1" at bounding box center [878, 274] width 189 height 23
click at [921, 276] on div "1" at bounding box center [878, 274] width 189 height 23
click at [669, 19] on span "Dashboard" at bounding box center [680, 21] width 57 height 17
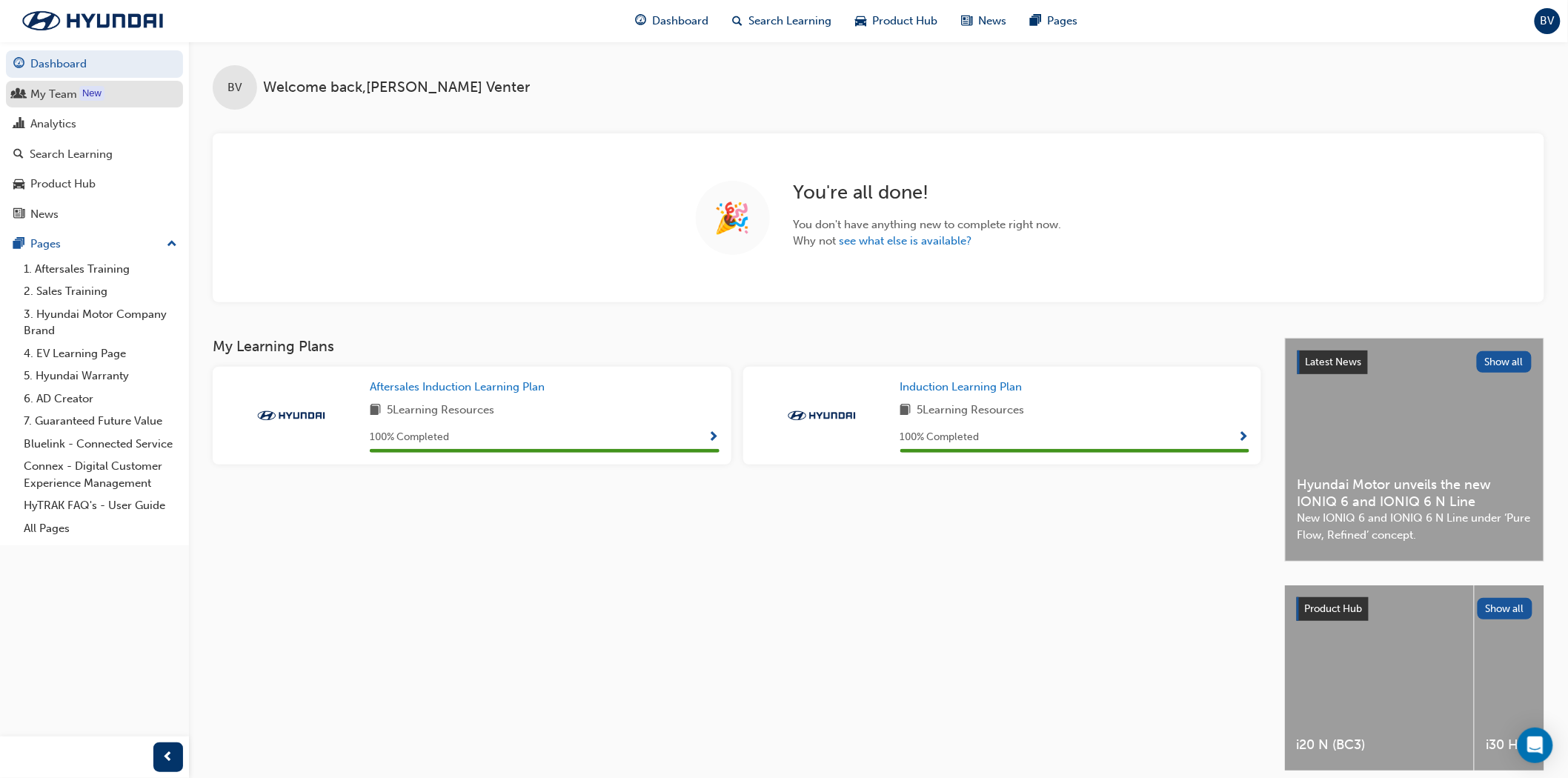
click at [61, 93] on div "My Team" at bounding box center [53, 94] width 47 height 17
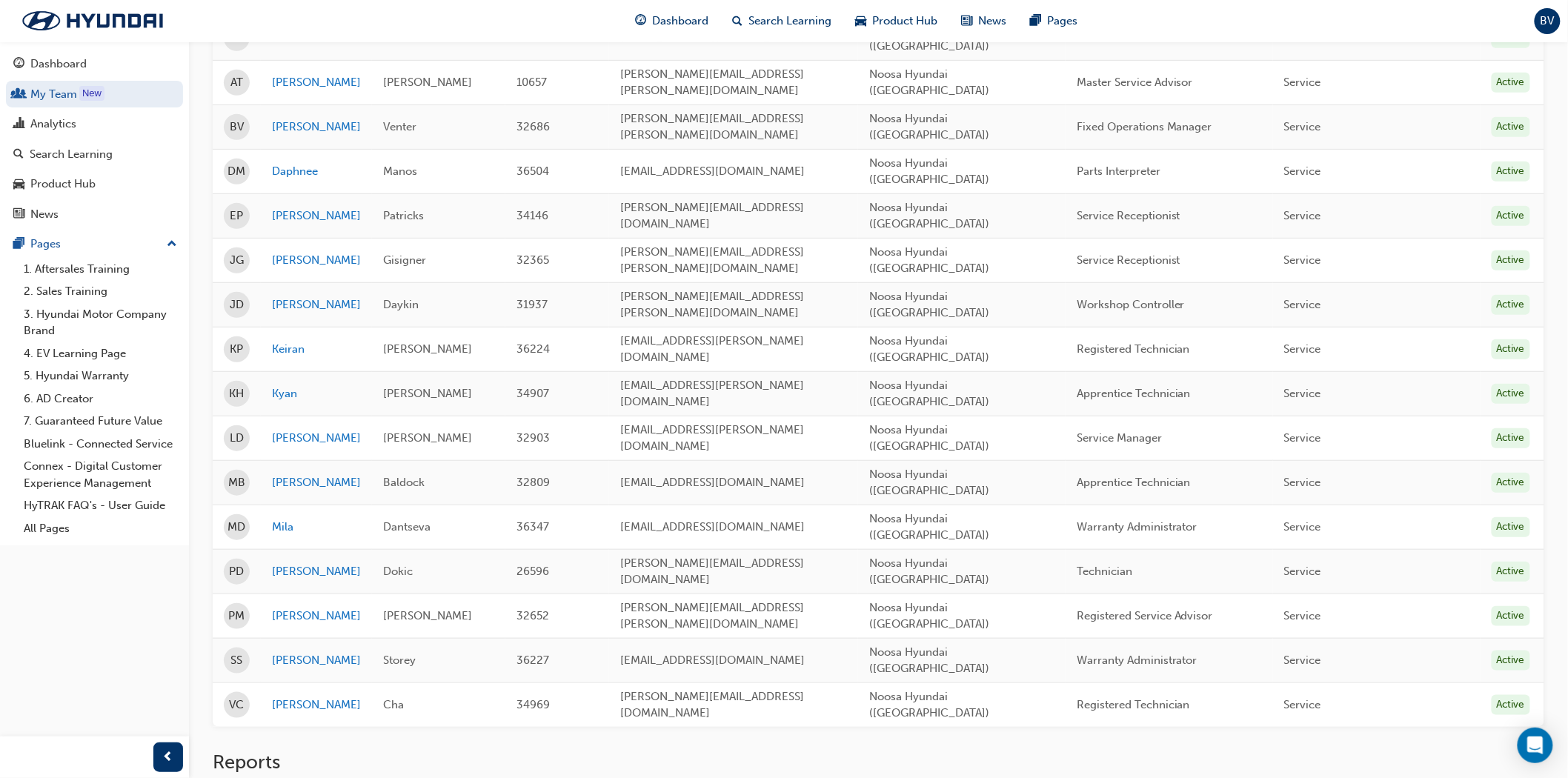
scroll to position [270, 0]
click at [294, 473] on link "[PERSON_NAME]" at bounding box center [317, 481] width 89 height 17
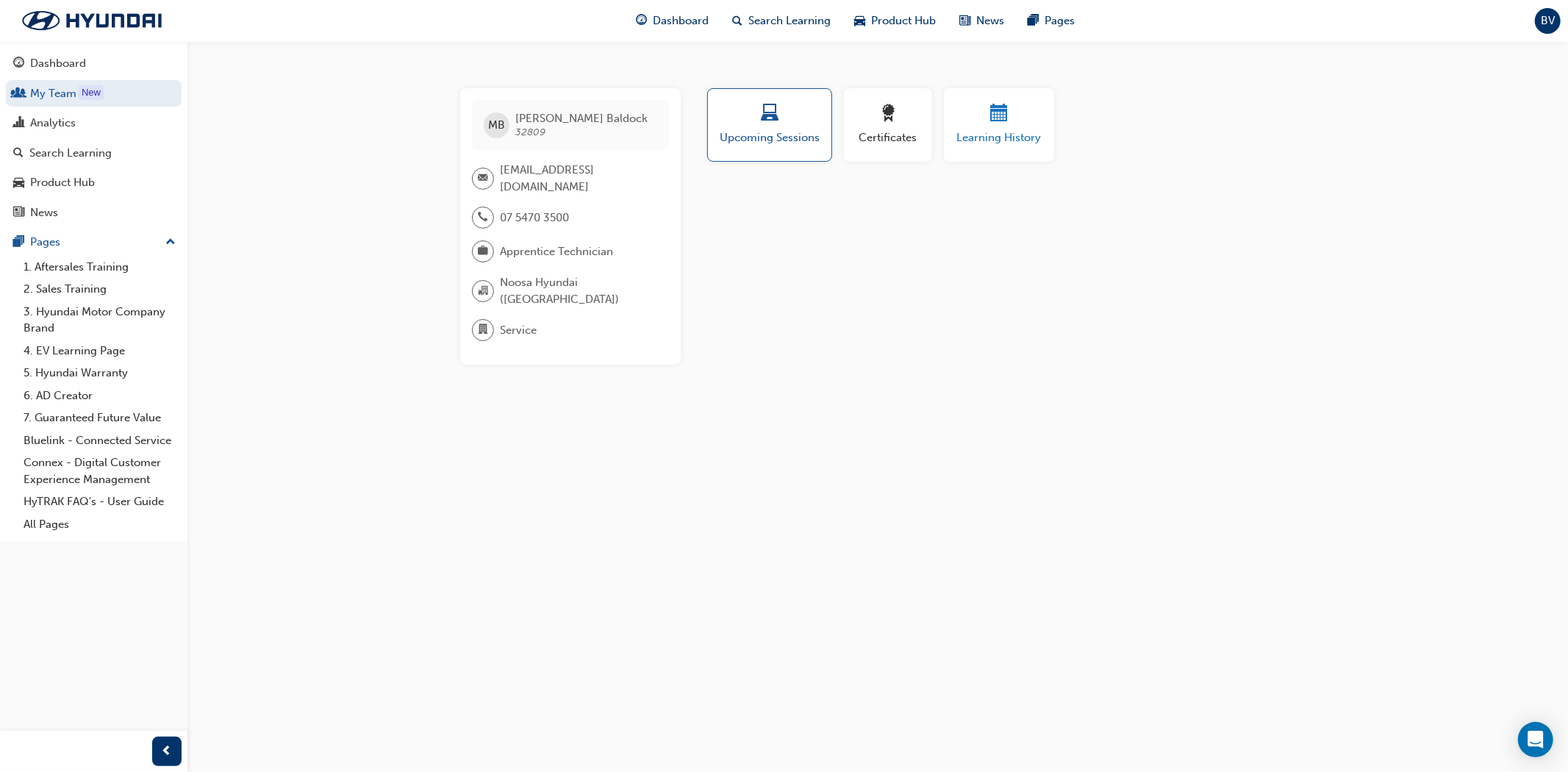
click at [989, 134] on span "Learning History" at bounding box center [999, 137] width 88 height 17
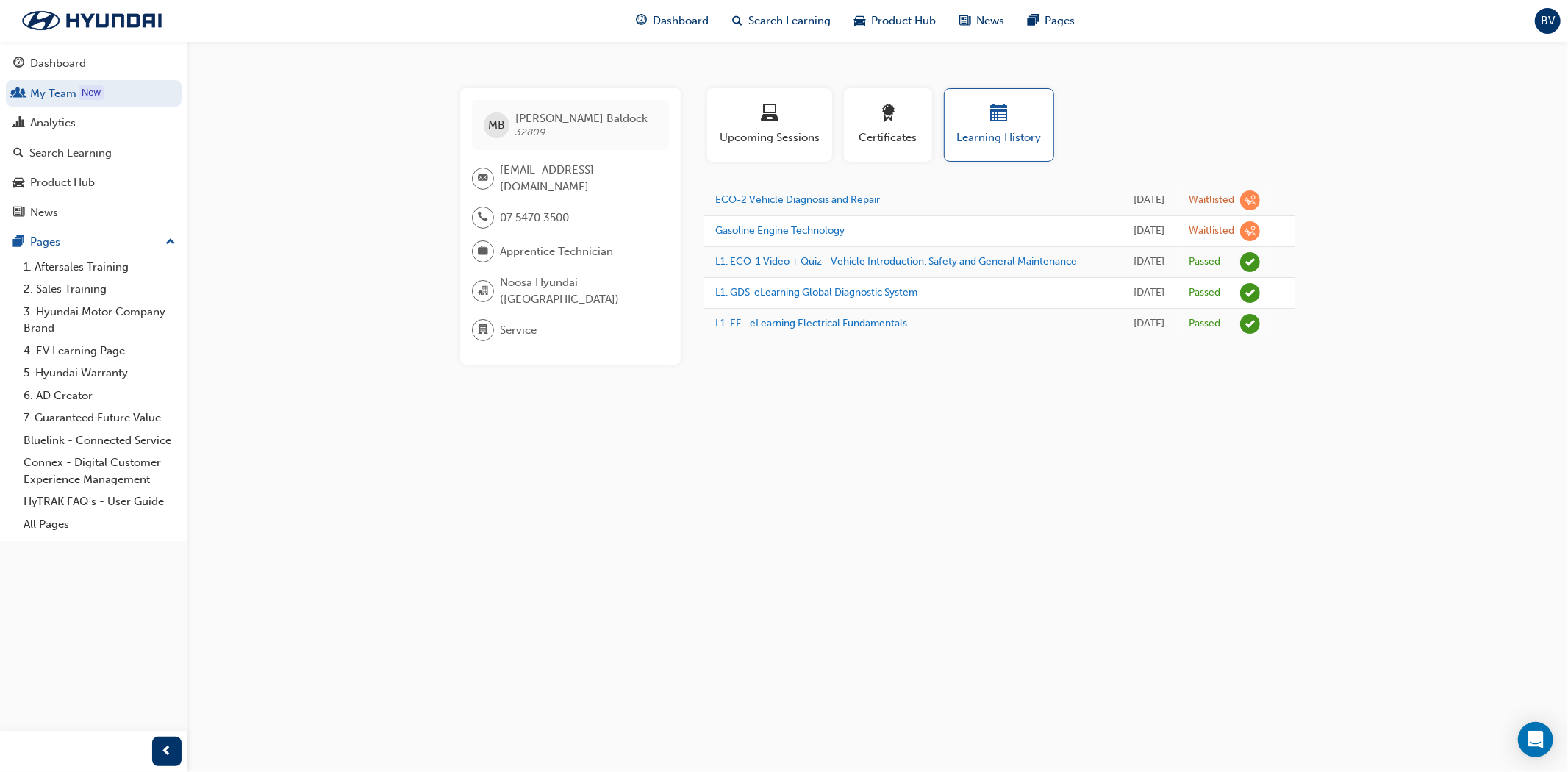
click at [1247, 210] on span "learningRecordVerb_WAITLIST-icon" at bounding box center [1250, 200] width 20 height 20
click at [839, 206] on link "ECO-2 Vehicle Diagnosis and Repair" at bounding box center [797, 200] width 165 height 13
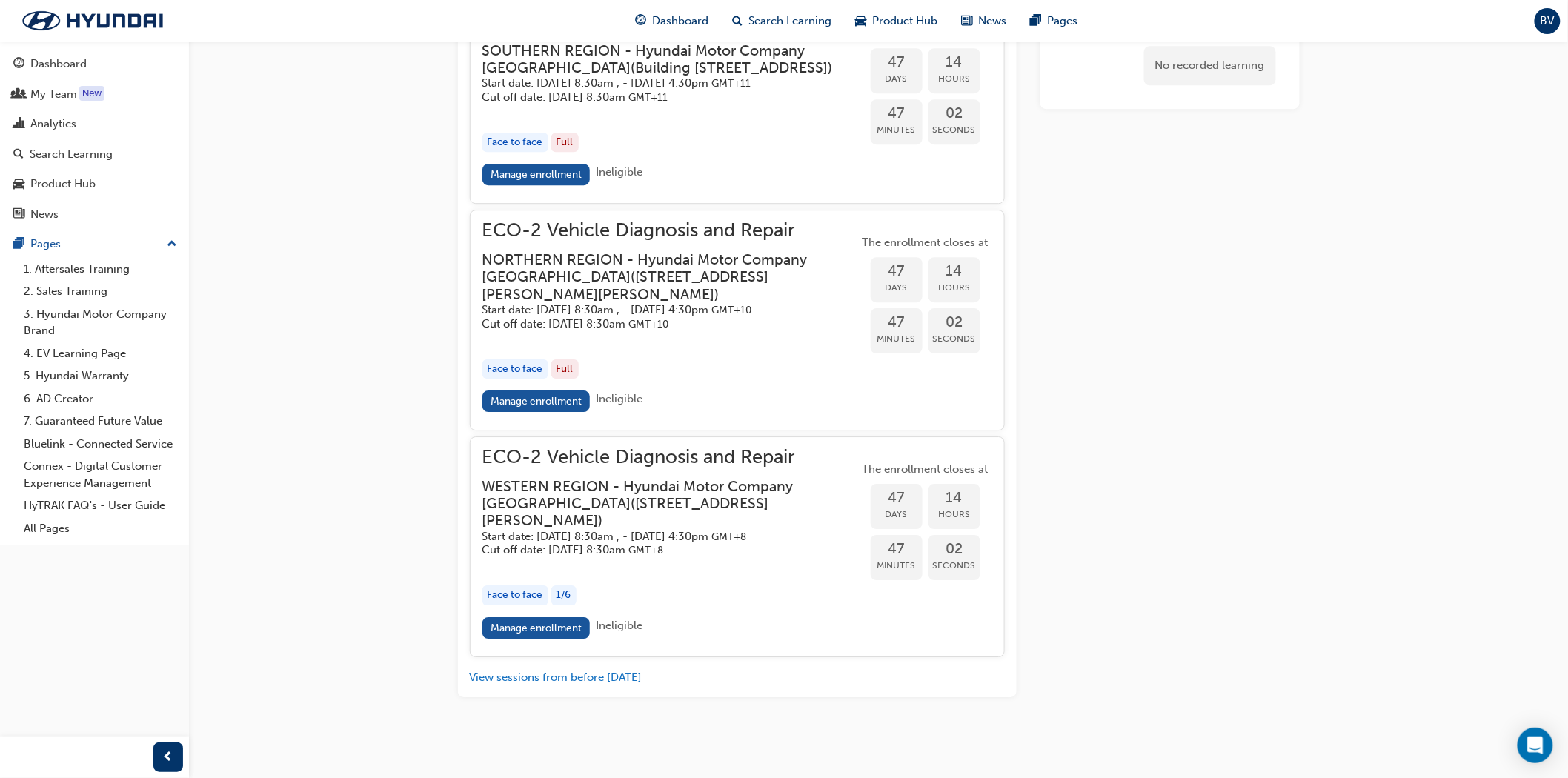
scroll to position [1793, 0]
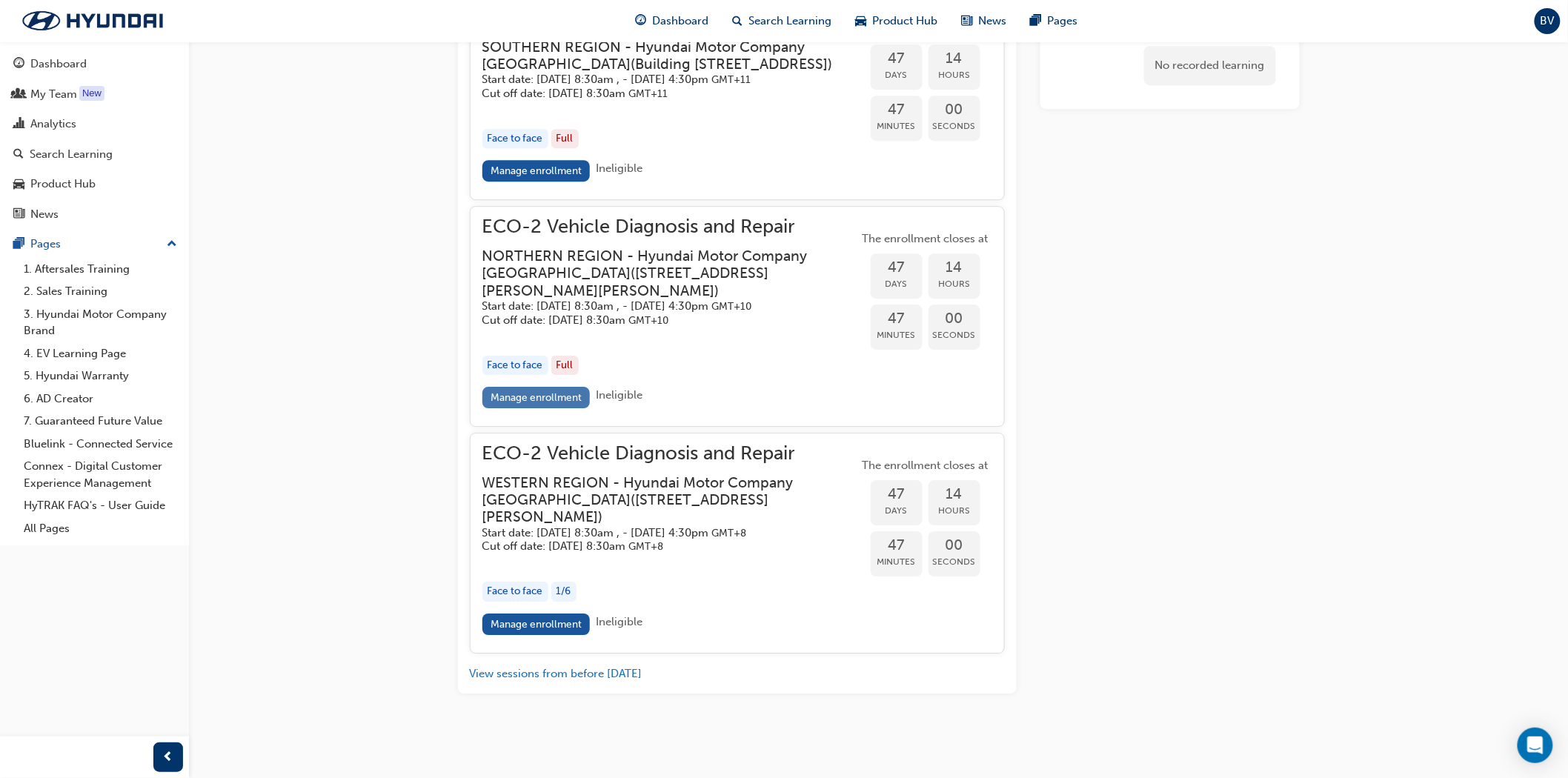
click at [556, 408] on link "Manage enrollment" at bounding box center [536, 397] width 108 height 21
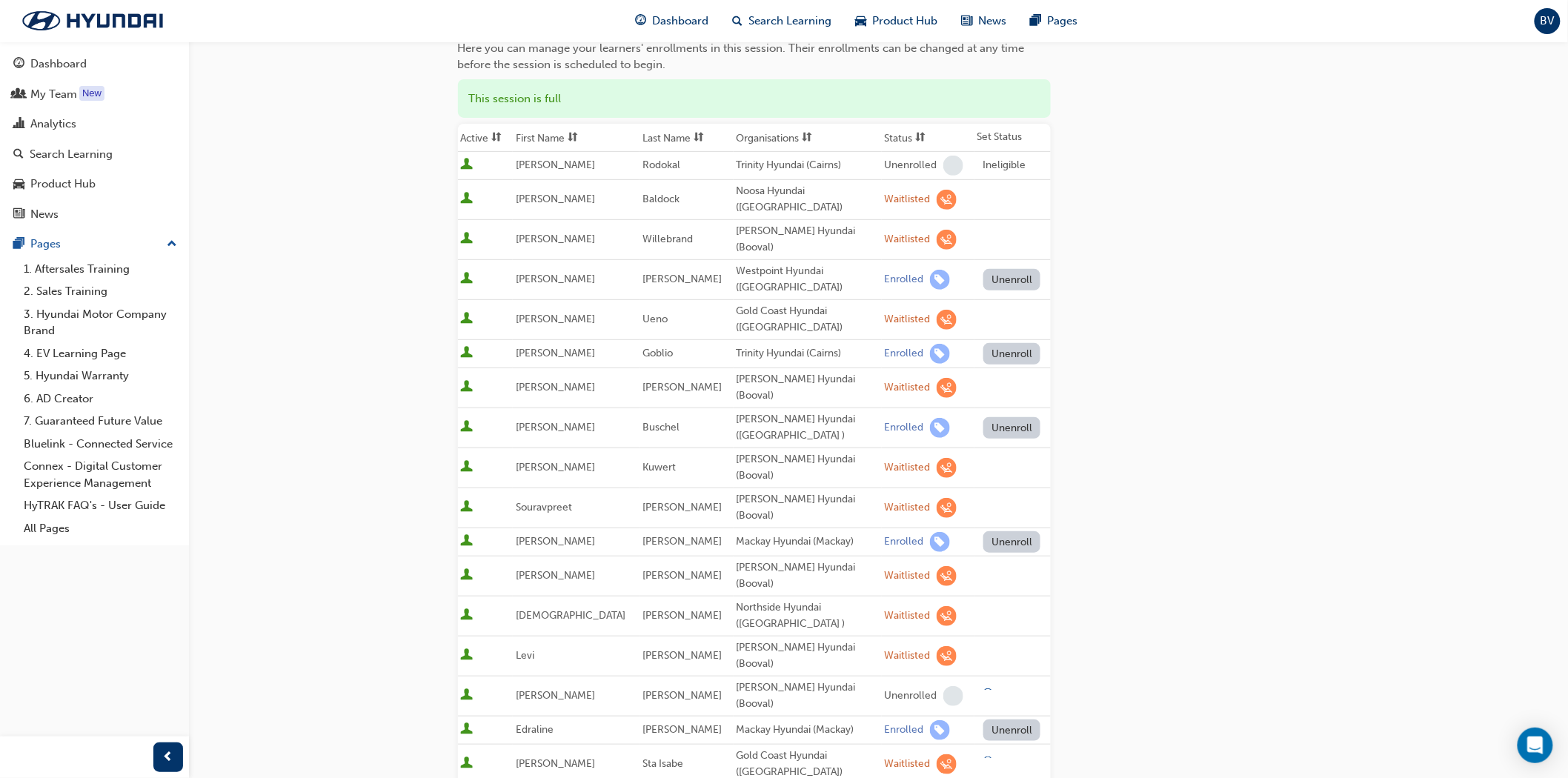
scroll to position [165, 0]
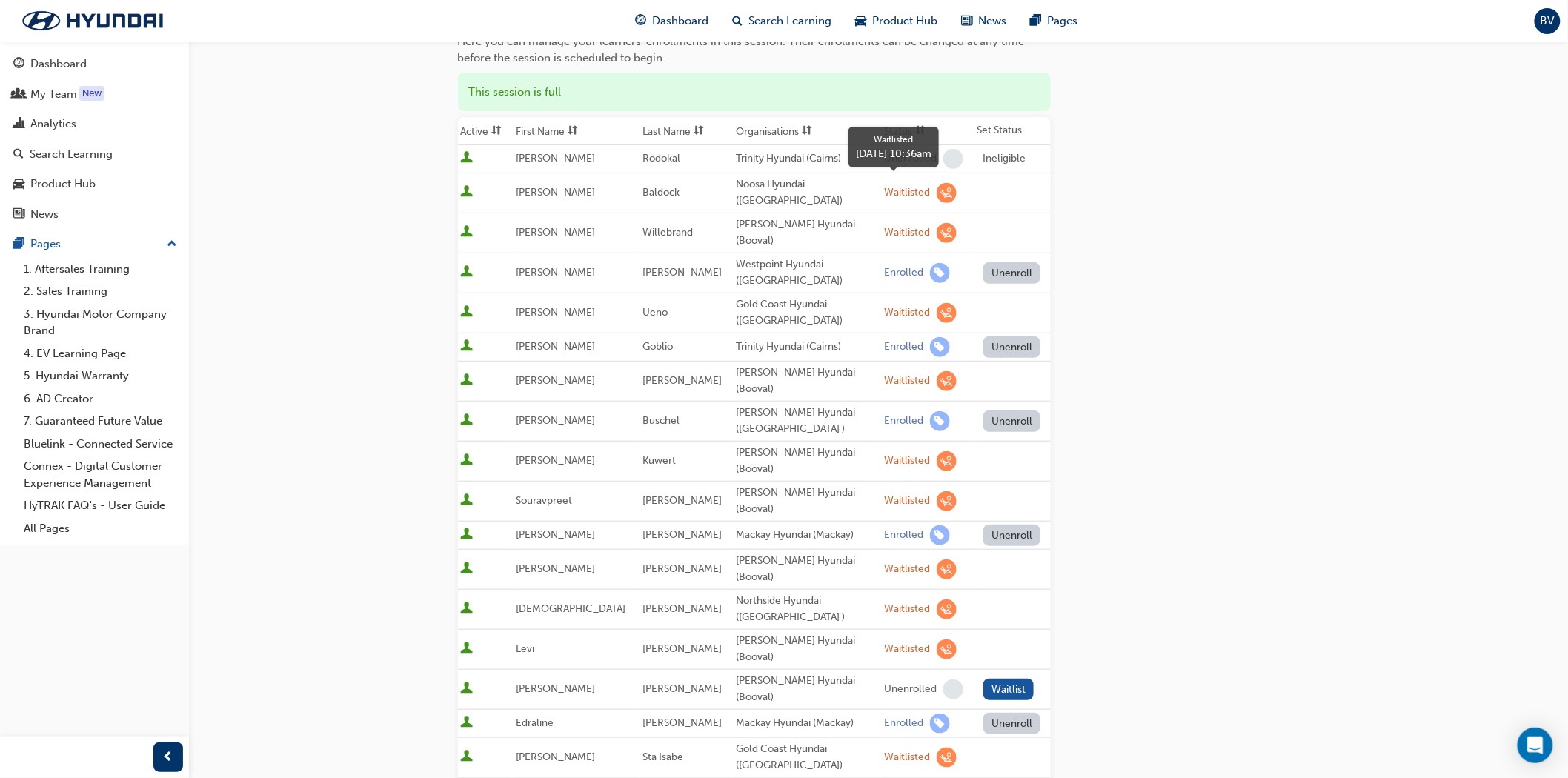
click at [891, 187] on div "Waitlisted" at bounding box center [908, 193] width 46 height 14
click at [937, 187] on span "learningRecordVerb_WAITLIST-icon" at bounding box center [946, 193] width 20 height 20
click at [1005, 190] on td at bounding box center [1012, 193] width 76 height 40
click at [1002, 190] on td at bounding box center [1012, 193] width 76 height 40
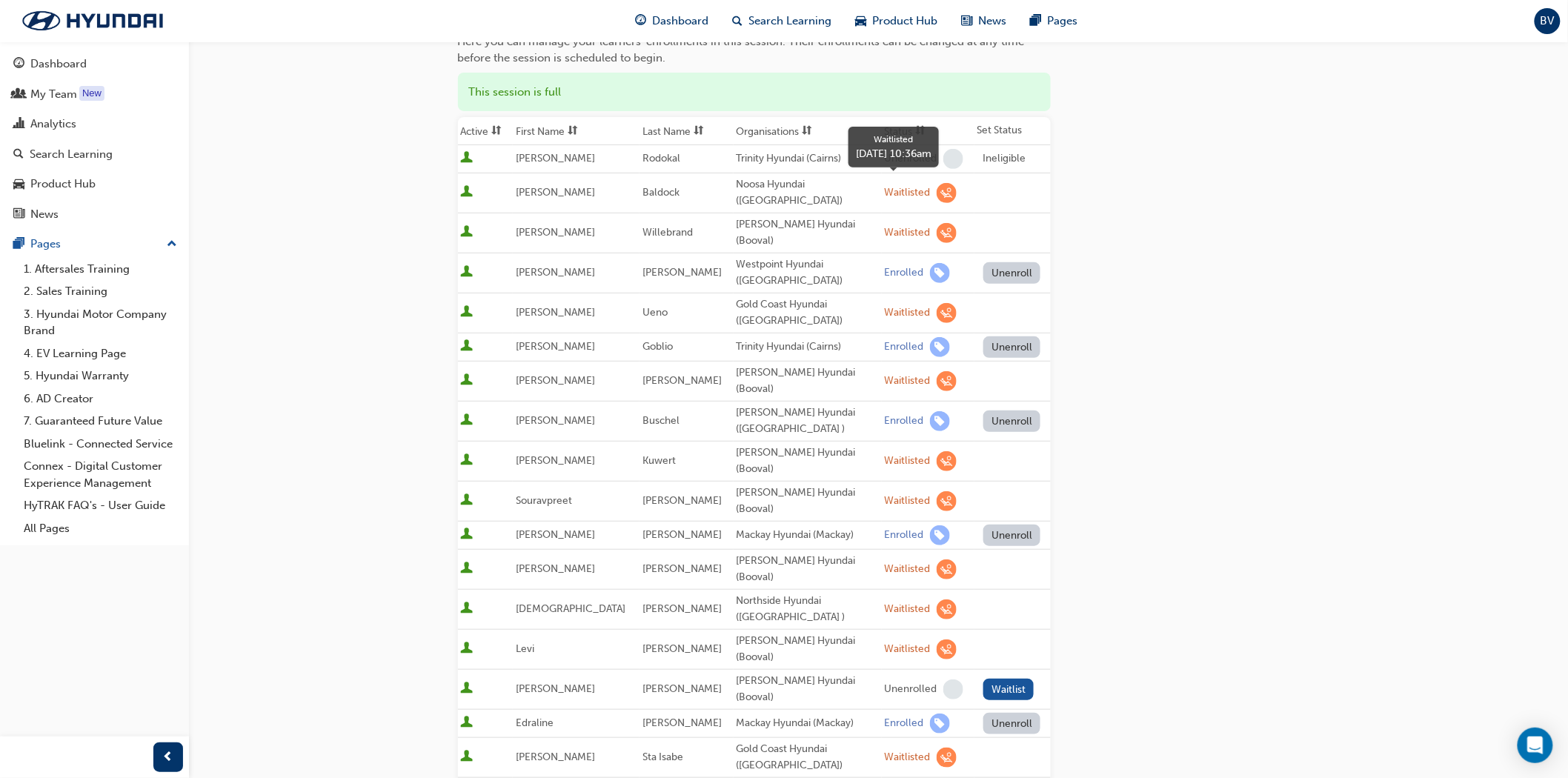
click at [885, 189] on div "Waitlisted" at bounding box center [908, 193] width 46 height 14
click at [795, 189] on div "Noosa Hyundai ([GEOGRAPHIC_DATA])" at bounding box center [808, 193] width 142 height 33
click at [642, 186] on span "Baldock" at bounding box center [661, 193] width 37 height 13
click at [551, 188] on span "[PERSON_NAME]" at bounding box center [556, 193] width 80 height 13
click at [642, 186] on span "Baldock" at bounding box center [661, 193] width 37 height 13
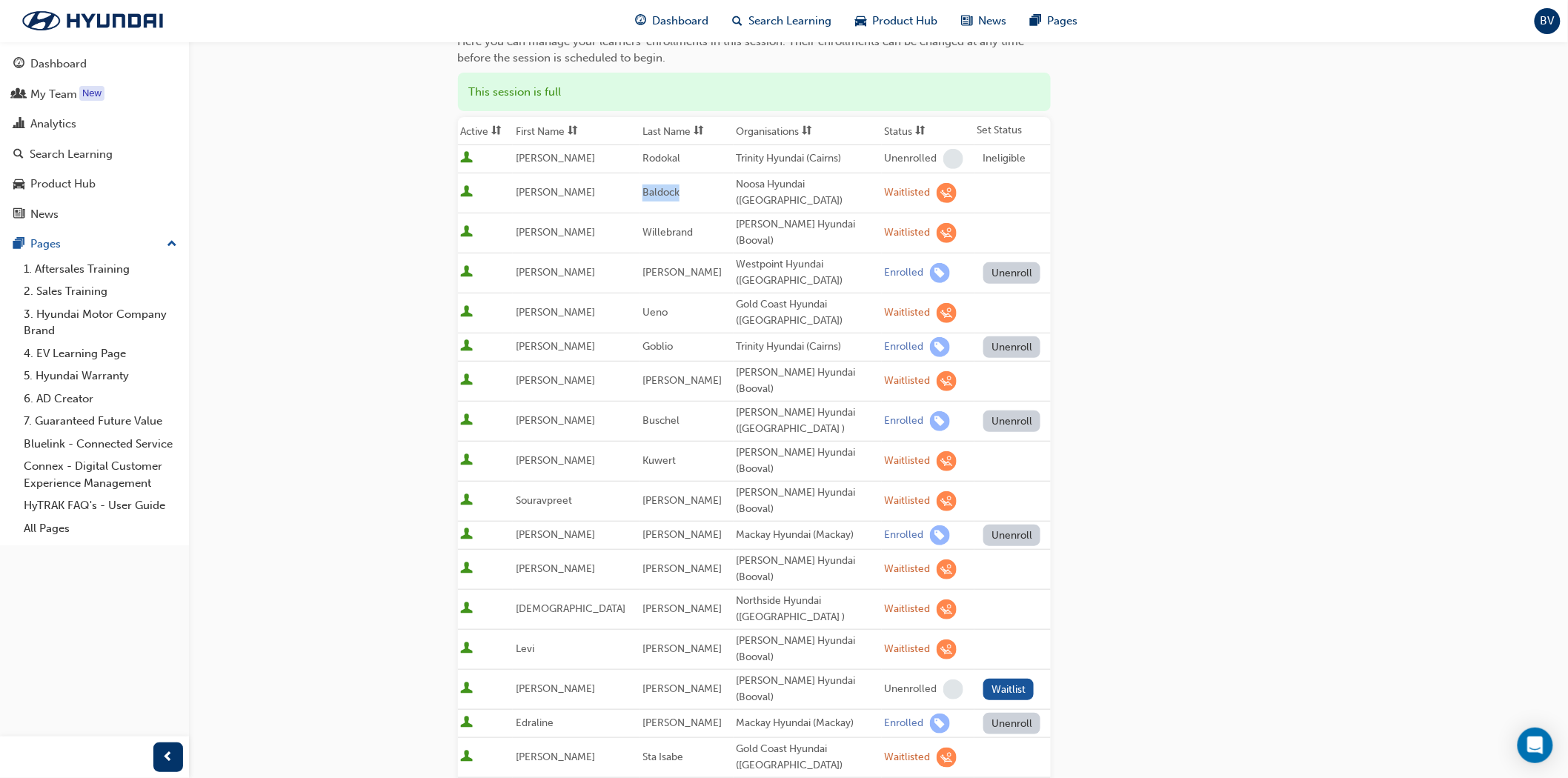
click at [642, 186] on span "Baldock" at bounding box center [661, 193] width 37 height 13
click at [848, 182] on div "Noosa Hyundai ([GEOGRAPHIC_DATA])" at bounding box center [808, 193] width 142 height 33
click at [846, 182] on div "Noosa Hyundai ([GEOGRAPHIC_DATA])" at bounding box center [808, 193] width 142 height 33
click at [885, 186] on div "Waitlisted" at bounding box center [908, 193] width 46 height 14
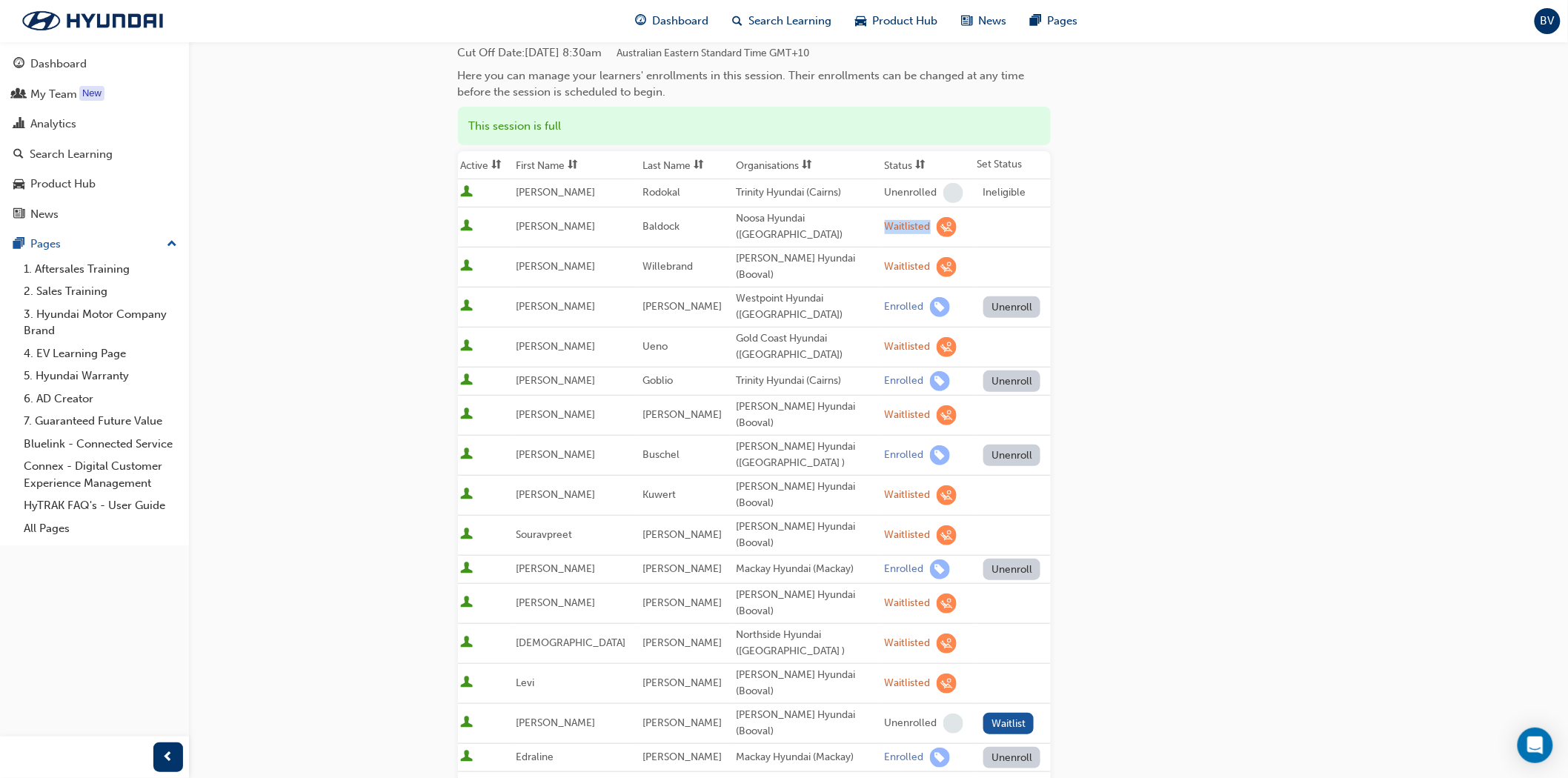
scroll to position [0, 0]
